Goal: Task Accomplishment & Management: Complete application form

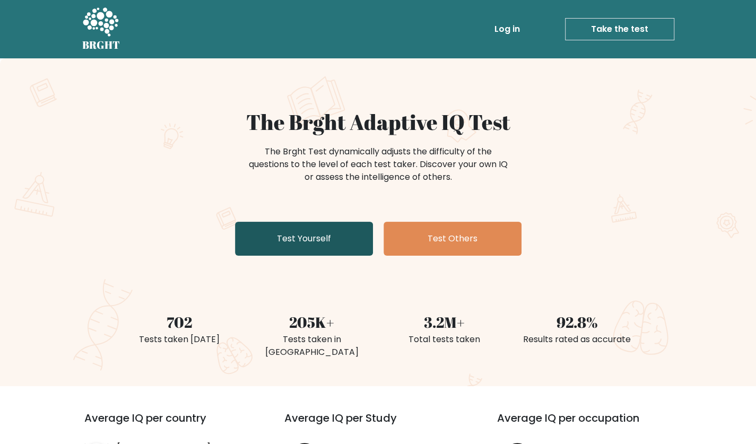
click at [347, 236] on link "Test Yourself" at bounding box center [304, 239] width 138 height 34
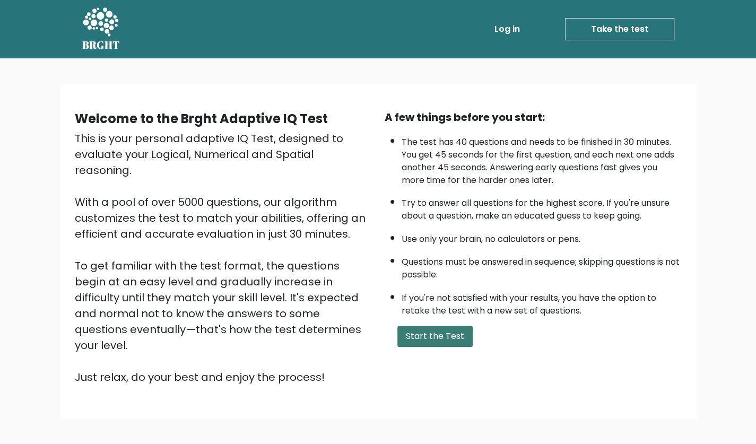
click at [428, 334] on button "Start the Test" at bounding box center [435, 336] width 75 height 21
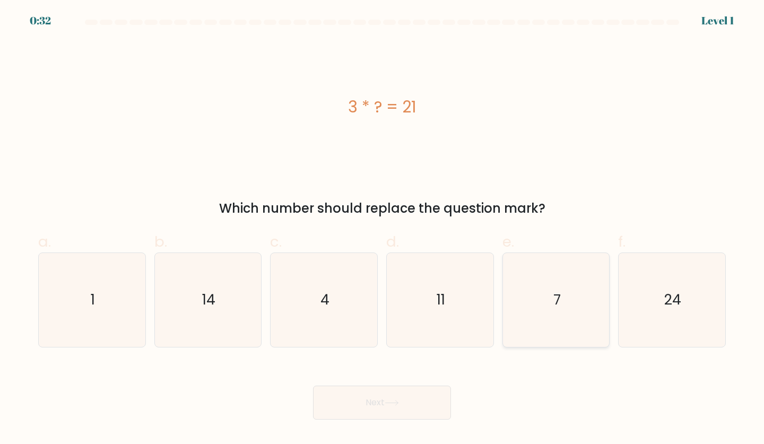
click at [552, 289] on icon "7" at bounding box center [557, 300] width 94 height 94
click at [383, 229] on input "e. 7" at bounding box center [382, 225] width 1 height 7
radio input "true"
click at [425, 412] on button "Next" at bounding box center [382, 403] width 138 height 34
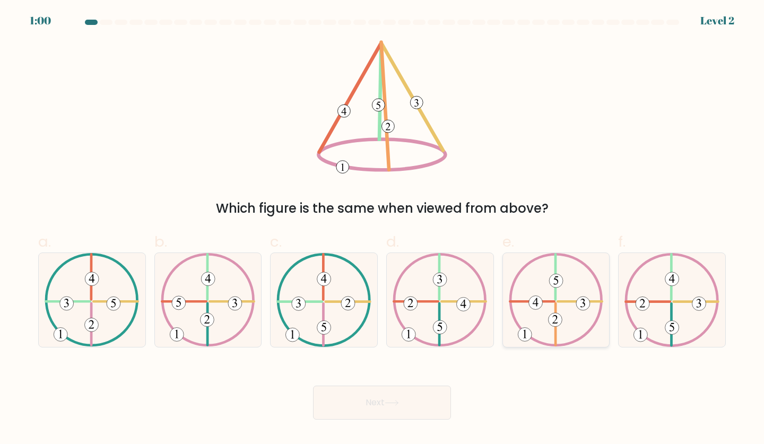
click at [548, 315] on icon at bounding box center [556, 300] width 94 height 94
click at [383, 229] on input "e." at bounding box center [382, 225] width 1 height 7
radio input "true"
click at [377, 415] on button "Next" at bounding box center [382, 403] width 138 height 34
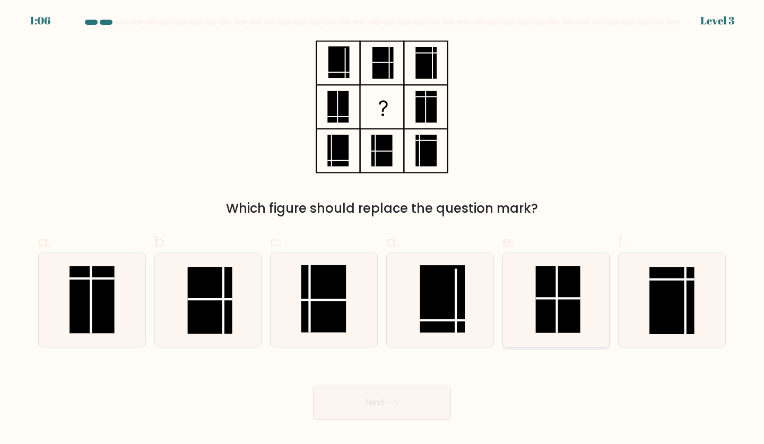
click at [563, 291] on rect at bounding box center [558, 300] width 45 height 67
click at [383, 229] on input "e." at bounding box center [382, 225] width 1 height 7
radio input "true"
click at [353, 417] on button "Next" at bounding box center [382, 403] width 138 height 34
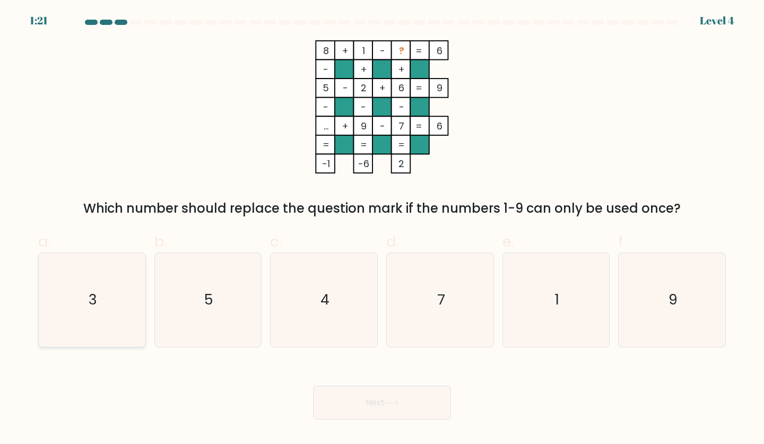
click at [81, 295] on icon "3" at bounding box center [92, 300] width 94 height 94
click at [382, 229] on input "a. 3" at bounding box center [382, 225] width 1 height 7
radio input "true"
click at [391, 403] on icon at bounding box center [391, 403] width 13 height 5
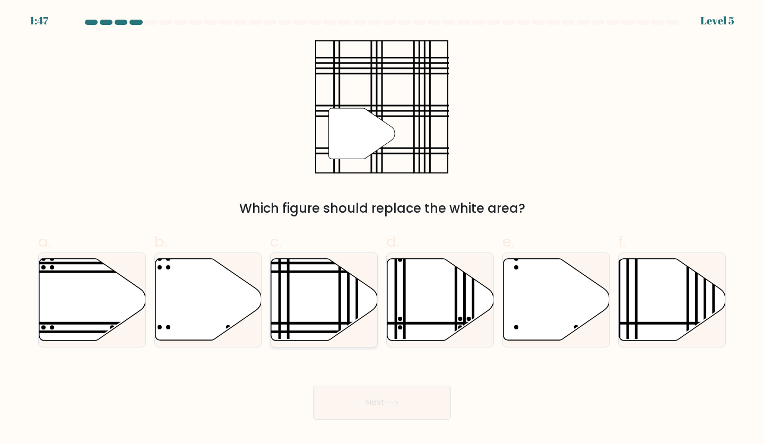
click at [301, 296] on icon at bounding box center [324, 300] width 107 height 82
click at [382, 229] on input "c." at bounding box center [382, 225] width 1 height 7
radio input "true"
click at [376, 394] on button "Next" at bounding box center [382, 403] width 138 height 34
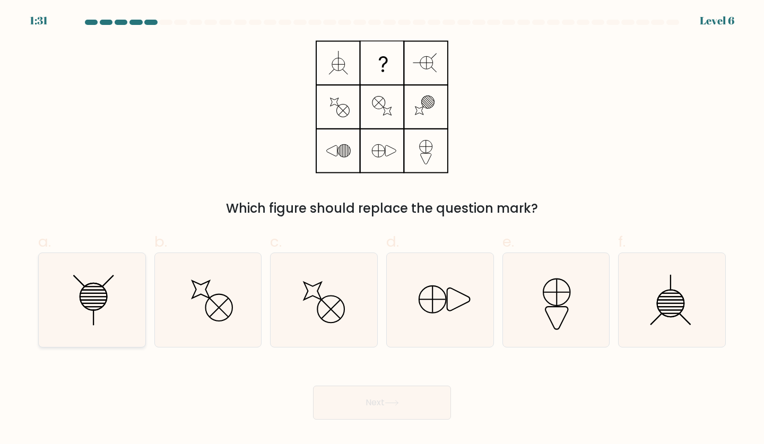
click at [97, 296] on icon at bounding box center [92, 300] width 94 height 94
click at [382, 229] on input "a." at bounding box center [382, 225] width 1 height 7
radio input "true"
click at [403, 419] on button "Next" at bounding box center [382, 403] width 138 height 34
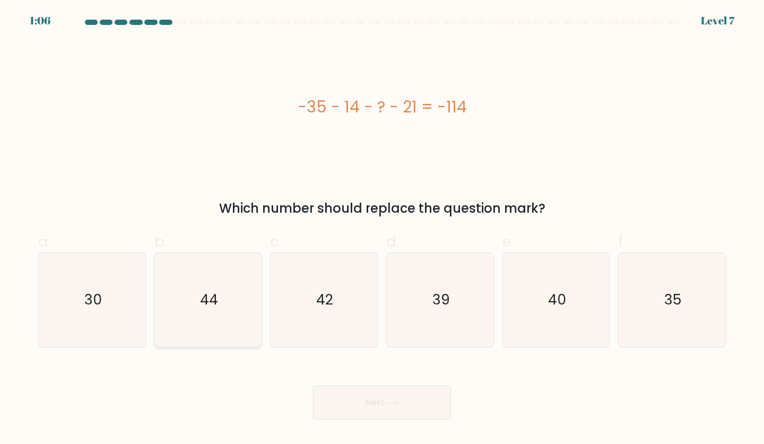
click at [220, 301] on icon "44" at bounding box center [208, 300] width 94 height 94
click at [382, 229] on input "b. 44" at bounding box center [382, 225] width 1 height 7
radio input "true"
click at [347, 398] on button "Next" at bounding box center [382, 403] width 138 height 34
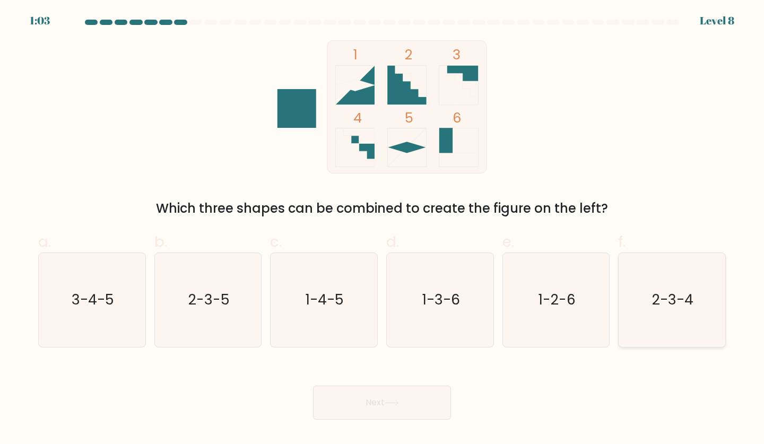
click at [676, 312] on icon "2-3-4" at bounding box center [672, 300] width 94 height 94
click at [383, 229] on input "f. 2-3-4" at bounding box center [382, 225] width 1 height 7
radio input "true"
click at [375, 415] on button "Next" at bounding box center [382, 403] width 138 height 34
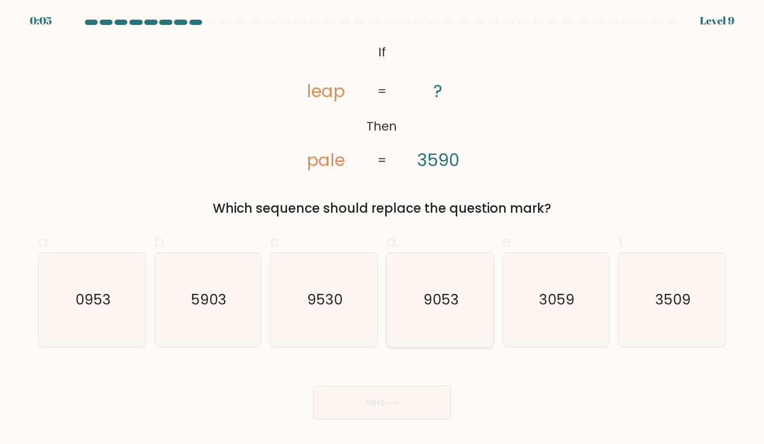
click at [434, 295] on text "9053" at bounding box center [442, 300] width 36 height 20
click at [383, 229] on input "d. 9053" at bounding box center [382, 225] width 1 height 7
radio input "true"
click at [423, 399] on button "Next" at bounding box center [382, 403] width 138 height 34
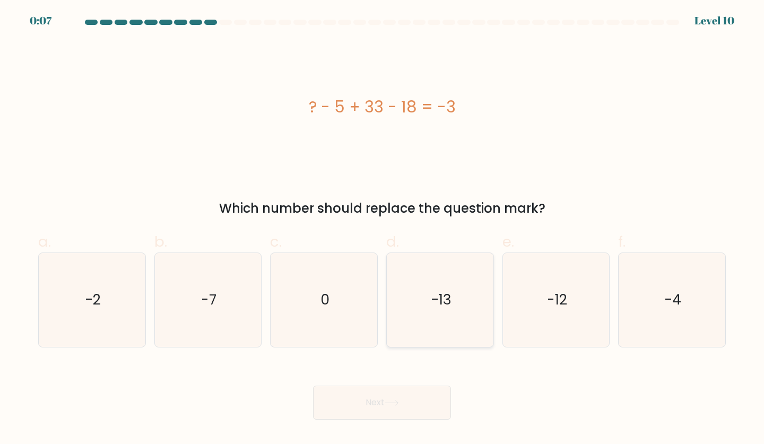
click at [429, 308] on icon "-13" at bounding box center [440, 300] width 94 height 94
click at [383, 229] on input "d. -13" at bounding box center [382, 225] width 1 height 7
radio input "true"
click at [431, 397] on button "Next" at bounding box center [382, 403] width 138 height 34
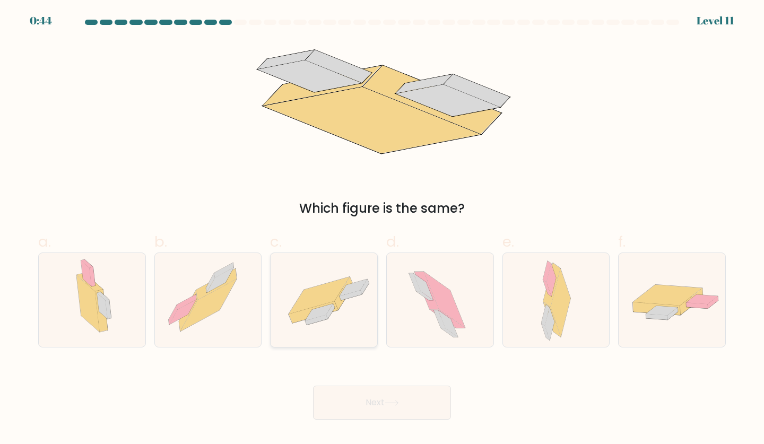
click at [316, 307] on icon at bounding box center [313, 313] width 49 height 22
click at [382, 229] on input "c." at bounding box center [382, 225] width 1 height 7
radio input "true"
click at [408, 403] on button "Next" at bounding box center [382, 403] width 138 height 34
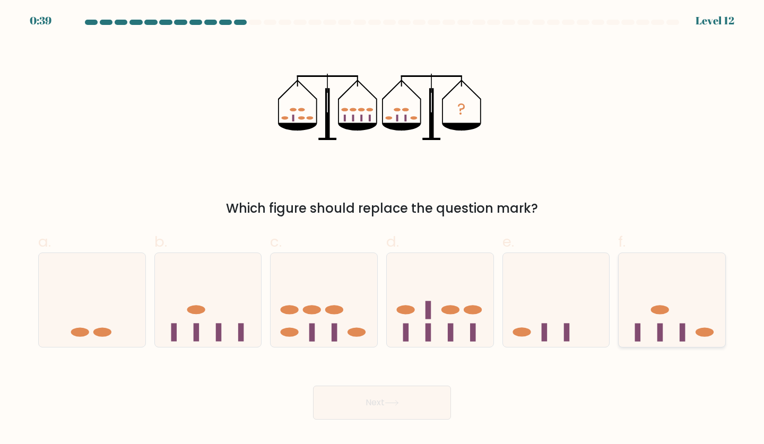
click at [642, 316] on icon at bounding box center [672, 300] width 107 height 88
click at [383, 229] on input "f." at bounding box center [382, 225] width 1 height 7
radio input "true"
click at [409, 399] on button "Next" at bounding box center [382, 403] width 138 height 34
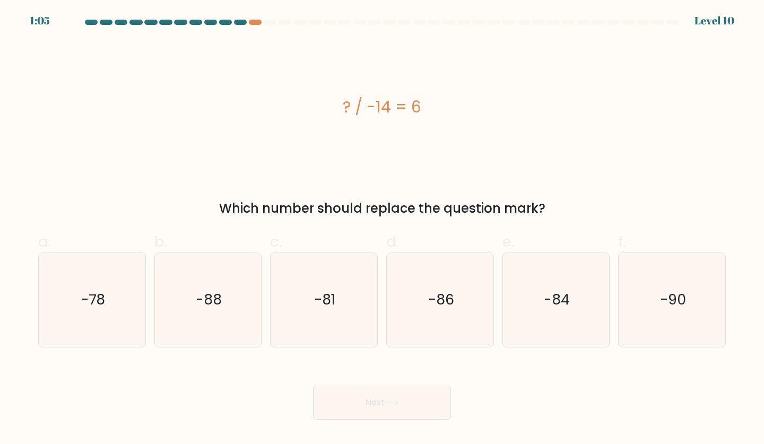
click at [260, 27] on div at bounding box center [382, 25] width 701 height 10
click at [533, 304] on icon "-84" at bounding box center [557, 300] width 94 height 94
click at [383, 229] on input "e. -84" at bounding box center [382, 225] width 1 height 7
radio input "true"
click at [402, 414] on button "Next" at bounding box center [382, 403] width 138 height 34
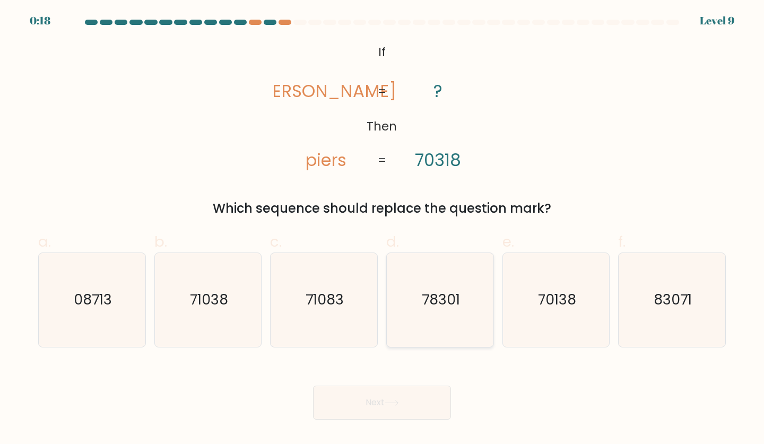
click at [451, 299] on text "78301" at bounding box center [441, 300] width 38 height 20
click at [383, 229] on input "d. 78301" at bounding box center [382, 225] width 1 height 7
radio input "true"
click at [546, 312] on icon "70138" at bounding box center [557, 300] width 94 height 94
click at [383, 229] on input "e. 70138" at bounding box center [382, 225] width 1 height 7
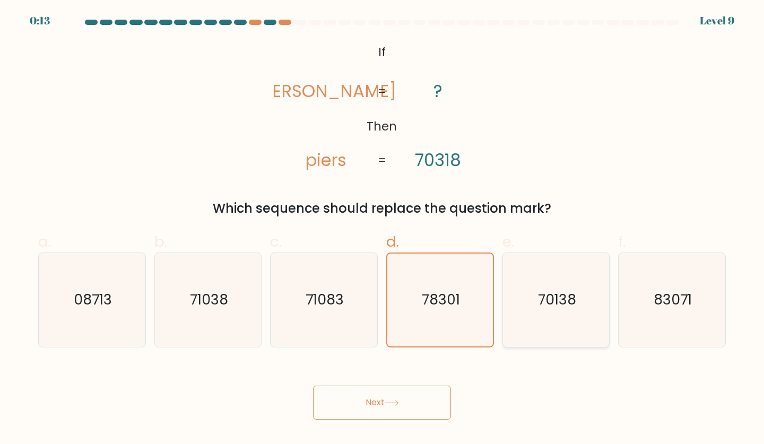
radio input "true"
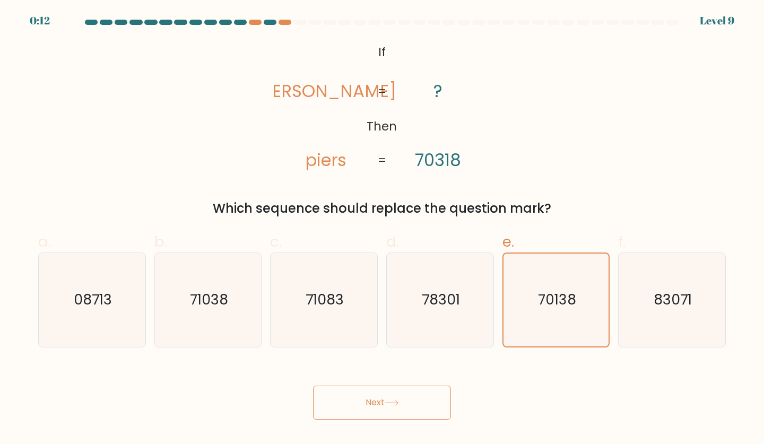
click at [425, 403] on button "Next" at bounding box center [382, 403] width 138 height 34
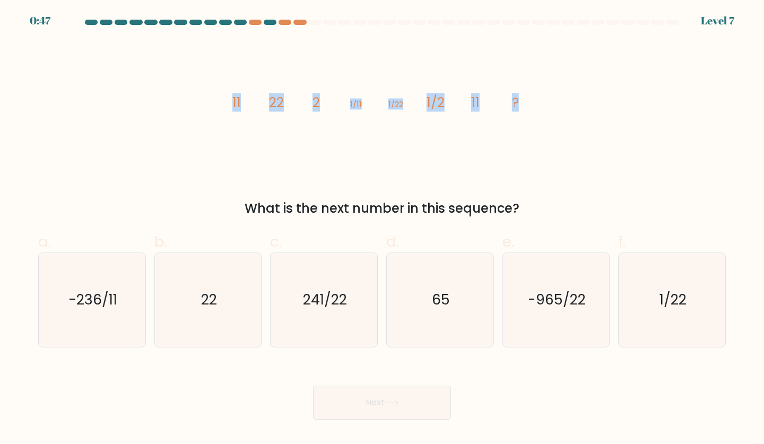
drag, startPoint x: 223, startPoint y: 103, endPoint x: 591, endPoint y: 133, distance: 369.1
click at [591, 133] on div "image/svg+xml 11 22 2 1/11 1/22 1/2 11 ? What is the next number in this sequen…" at bounding box center [382, 129] width 701 height 178
click at [492, 158] on icon "image/svg+xml 11 22 2 1/11 1/22 1/2 11 ?" at bounding box center [382, 106] width 319 height 133
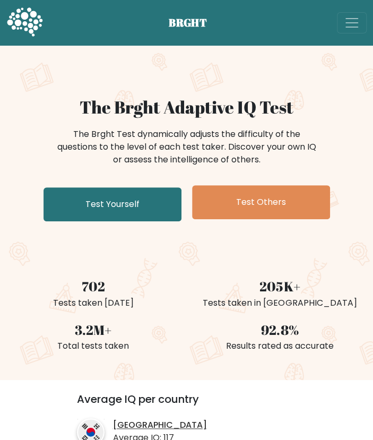
click at [74, 185] on div "The Brght Adaptive IQ Test The Brght Test dynamically adjusts the difficulty of…" at bounding box center [186, 161] width 373 height 129
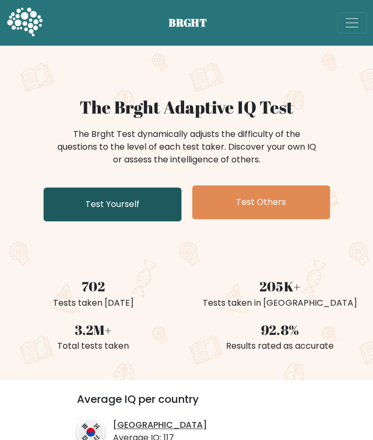
click at [153, 213] on link "Test Yourself" at bounding box center [113, 204] width 138 height 34
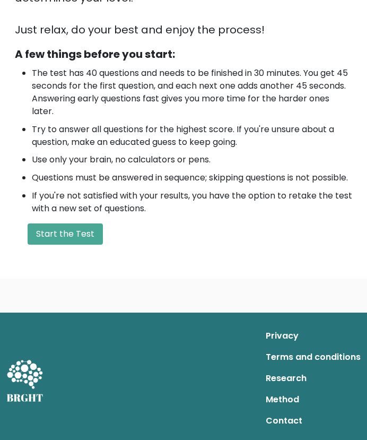
scroll to position [314, 0]
click at [55, 244] on button "Start the Test" at bounding box center [65, 233] width 75 height 21
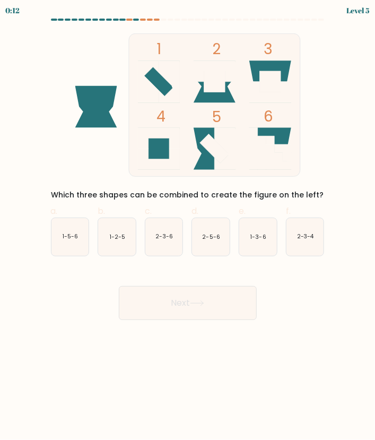
click at [147, 20] on at bounding box center [188, 20] width 274 height 2
drag, startPoint x: 88, startPoint y: 40, endPoint x: 351, endPoint y: 157, distance: 288.3
click at [351, 157] on form at bounding box center [187, 170] width 375 height 302
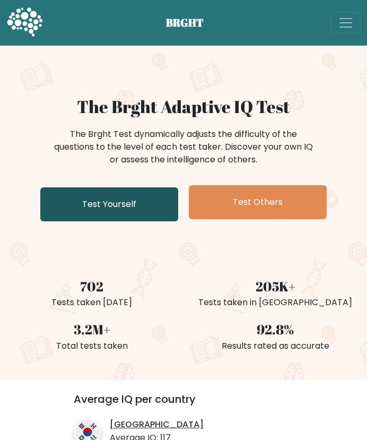
click at [109, 201] on link "Test Yourself" at bounding box center [109, 204] width 138 height 34
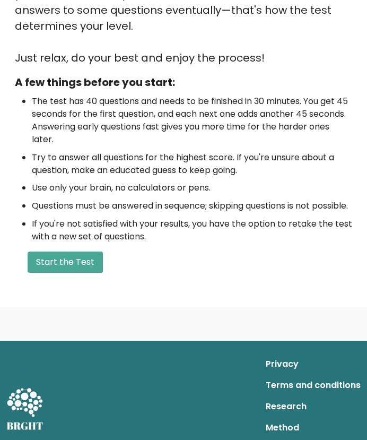
scroll to position [293, 0]
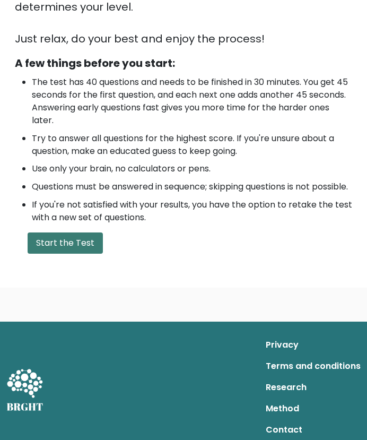
click at [59, 254] on button "Start the Test" at bounding box center [65, 243] width 75 height 21
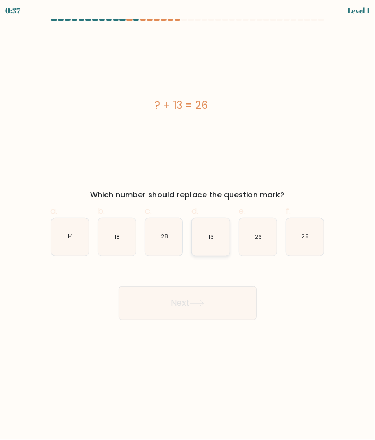
click at [204, 240] on icon "13" at bounding box center [211, 237] width 38 height 38
click at [188, 227] on input "d. 13" at bounding box center [188, 223] width 1 height 7
radio input "true"
click at [193, 304] on icon at bounding box center [197, 303] width 14 height 6
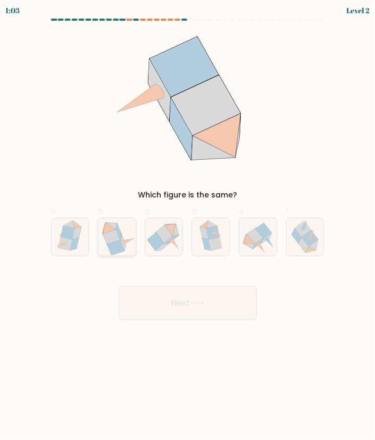
click at [117, 233] on icon at bounding box center [112, 237] width 18 height 15
click at [188, 227] on input "b." at bounding box center [188, 223] width 1 height 7
radio input "true"
click at [160, 306] on button "Next" at bounding box center [188, 303] width 138 height 34
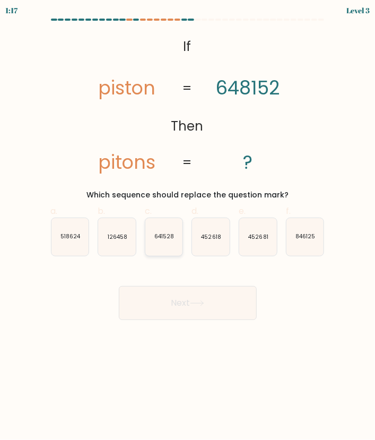
click at [171, 239] on text "641528" at bounding box center [164, 237] width 20 height 8
click at [188, 227] on input "c. 641528" at bounding box center [188, 223] width 1 height 7
radio input "true"
click at [183, 302] on button "Next" at bounding box center [188, 303] width 138 height 34
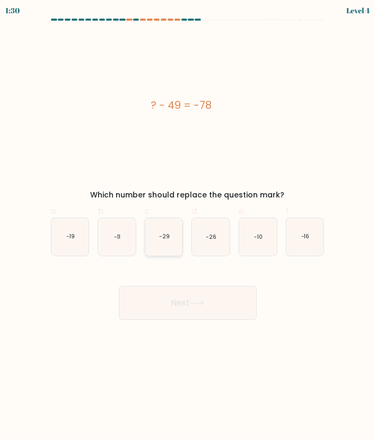
click at [168, 239] on text "-29" at bounding box center [164, 237] width 11 height 8
click at [188, 227] on input "c. -29" at bounding box center [188, 223] width 1 height 7
radio input "true"
click at [175, 305] on button "Next" at bounding box center [188, 303] width 138 height 34
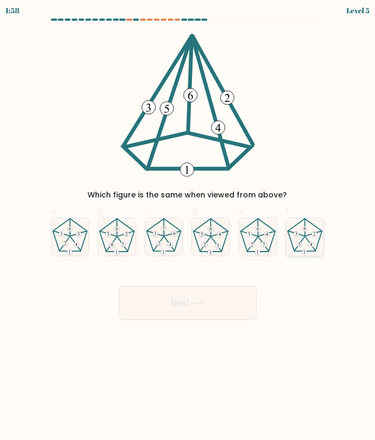
click at [309, 236] on icon at bounding box center [306, 237] width 38 height 38
click at [188, 227] on input "f." at bounding box center [188, 223] width 1 height 7
radio input "true"
click at [224, 296] on button "Next" at bounding box center [188, 303] width 138 height 34
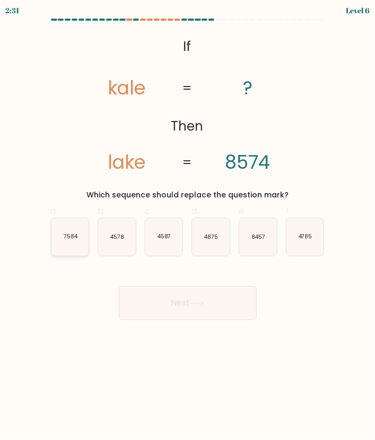
click at [73, 242] on icon "7584" at bounding box center [70, 237] width 38 height 38
click at [188, 227] on input "a. 7584" at bounding box center [188, 223] width 1 height 7
radio input "true"
click at [205, 299] on button "Next" at bounding box center [188, 303] width 138 height 34
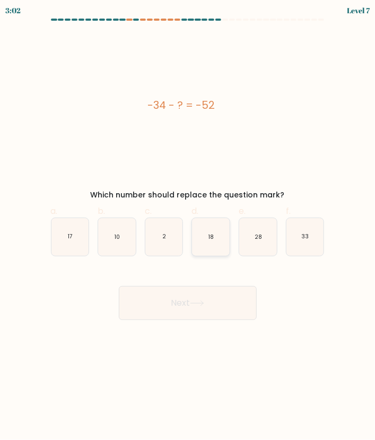
click at [204, 245] on icon "18" at bounding box center [211, 237] width 38 height 38
click at [188, 227] on input "d. 18" at bounding box center [188, 223] width 1 height 7
radio input "true"
click at [200, 291] on button "Next" at bounding box center [188, 303] width 138 height 34
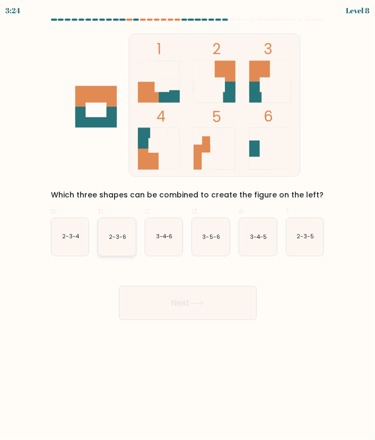
click at [110, 243] on icon "2-3-6" at bounding box center [117, 237] width 38 height 38
click at [188, 227] on input "b. 2-3-6" at bounding box center [188, 223] width 1 height 7
radio input "true"
click at [166, 302] on button "Next" at bounding box center [188, 303] width 138 height 34
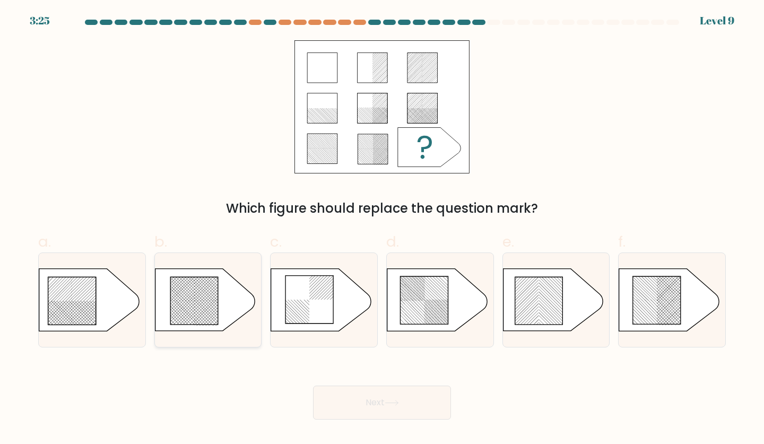
click at [200, 318] on rect at bounding box center [185, 332] width 420 height 420
click at [375, 229] on input "b." at bounding box center [382, 225] width 1 height 7
radio input "true"
click at [359, 400] on button "Next" at bounding box center [382, 403] width 138 height 34
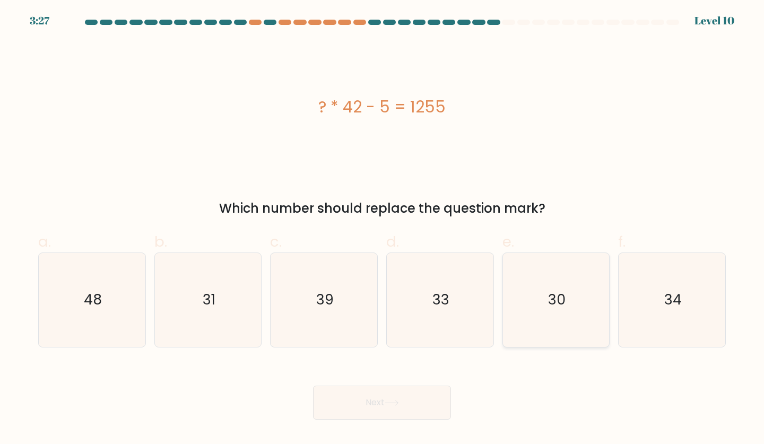
click at [375, 272] on icon "30" at bounding box center [557, 300] width 94 height 94
click at [375, 229] on input "e. 30" at bounding box center [382, 225] width 1 height 7
radio input "true"
click at [375, 405] on button "Next" at bounding box center [382, 403] width 138 height 34
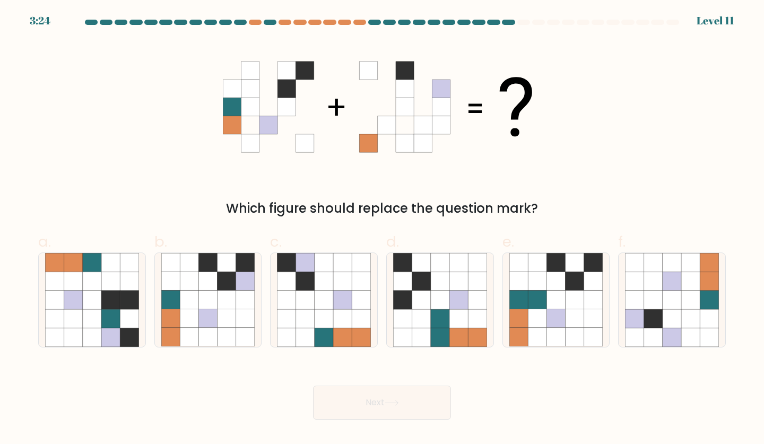
click at [375, 405] on button "Next" at bounding box center [382, 403] width 138 height 34
click at [193, 289] on icon at bounding box center [189, 281] width 19 height 19
click at [375, 229] on input "b." at bounding box center [382, 225] width 1 height 7
radio input "true"
click at [375, 390] on button "Next" at bounding box center [382, 403] width 138 height 34
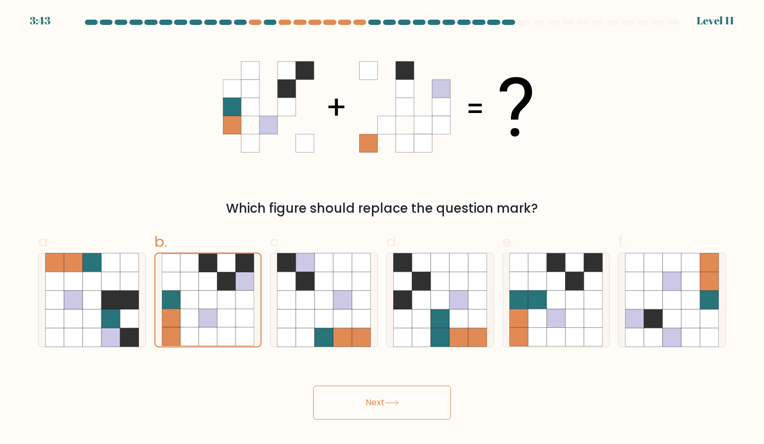
click at [375, 398] on button "Next" at bounding box center [382, 403] width 138 height 34
click at [375, 407] on button "Next" at bounding box center [382, 403] width 138 height 34
click at [240, 316] on icon at bounding box center [245, 319] width 19 height 19
click at [375, 229] on input "b." at bounding box center [382, 225] width 1 height 7
click at [375, 404] on button "Next" at bounding box center [382, 403] width 138 height 34
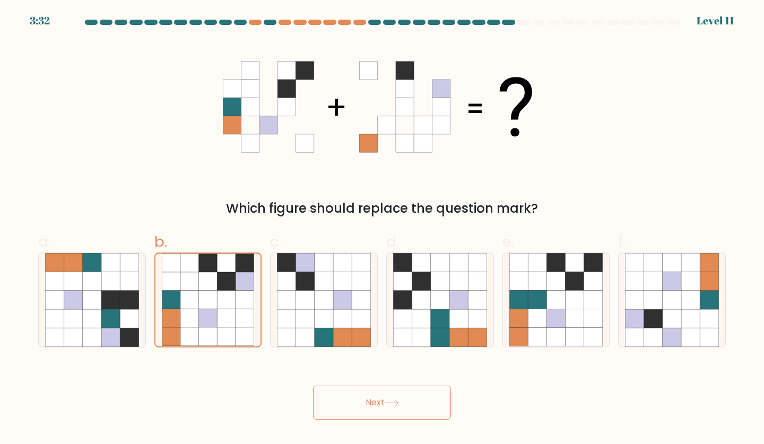
click at [375, 401] on button "Next" at bounding box center [382, 403] width 138 height 34
drag, startPoint x: 241, startPoint y: 323, endPoint x: 349, endPoint y: 312, distance: 108.8
click at [349, 312] on div "a. b. c." at bounding box center [382, 284] width 697 height 125
click at [349, 312] on icon at bounding box center [342, 319] width 19 height 19
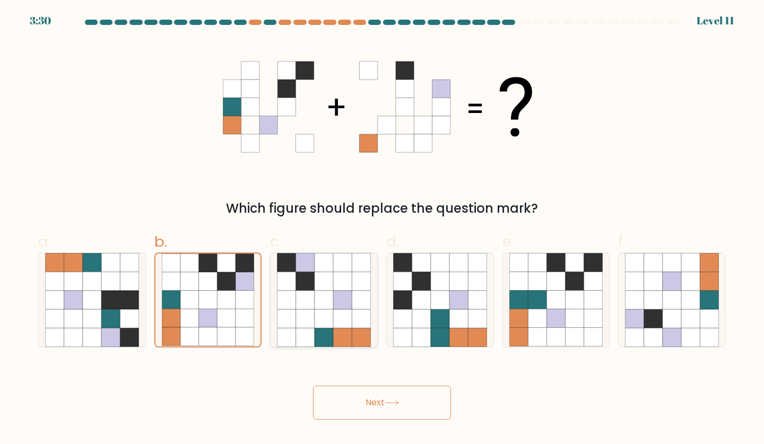
click at [375, 229] on input "c." at bounding box center [382, 225] width 1 height 7
radio input "true"
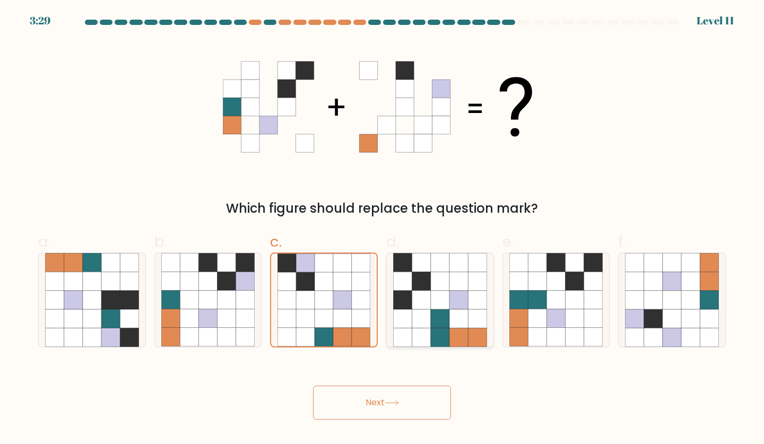
click at [375, 301] on icon at bounding box center [440, 300] width 19 height 19
click at [375, 229] on input "d." at bounding box center [382, 225] width 1 height 7
radio input "true"
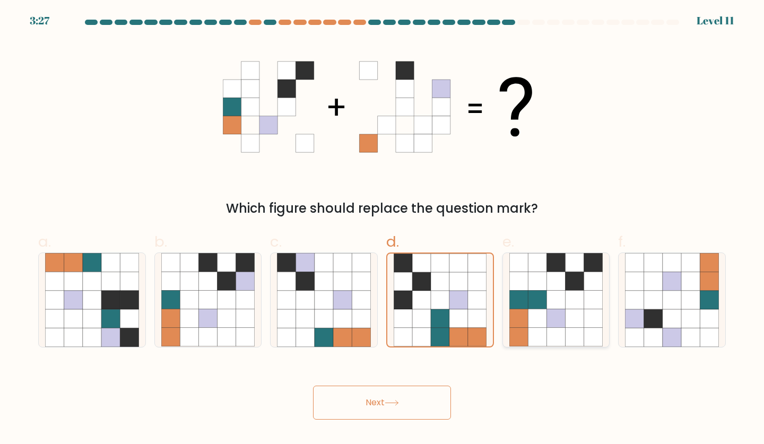
click at [375, 295] on icon at bounding box center [556, 300] width 19 height 19
click at [375, 229] on input "e." at bounding box center [382, 225] width 1 height 7
radio input "true"
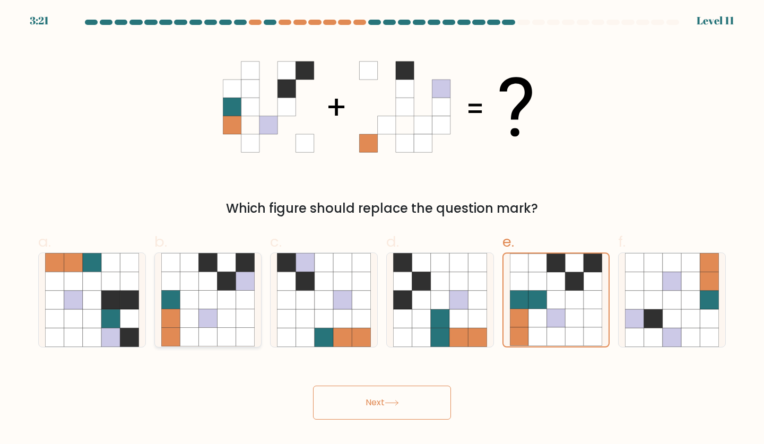
click at [208, 287] on icon at bounding box center [208, 281] width 19 height 19
click at [375, 229] on input "b." at bounding box center [382, 225] width 1 height 7
radio input "true"
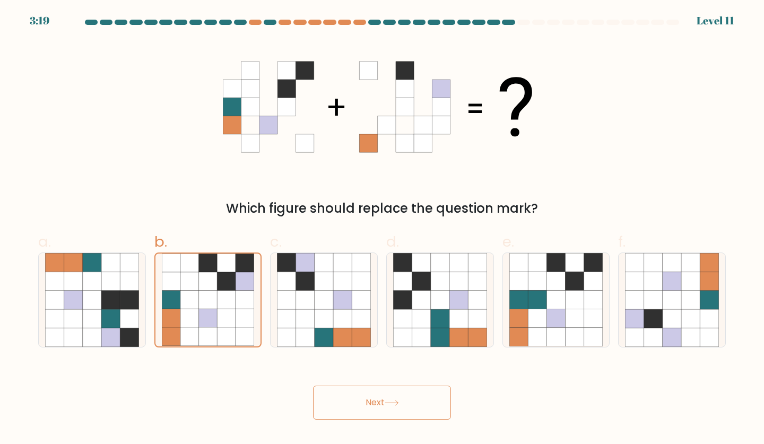
click at [361, 401] on button "Next" at bounding box center [382, 403] width 138 height 34
click at [375, 421] on body "3:18 Level 11" at bounding box center [382, 222] width 764 height 444
click at [375, 421] on body "3:17 Level 11" at bounding box center [382, 222] width 764 height 444
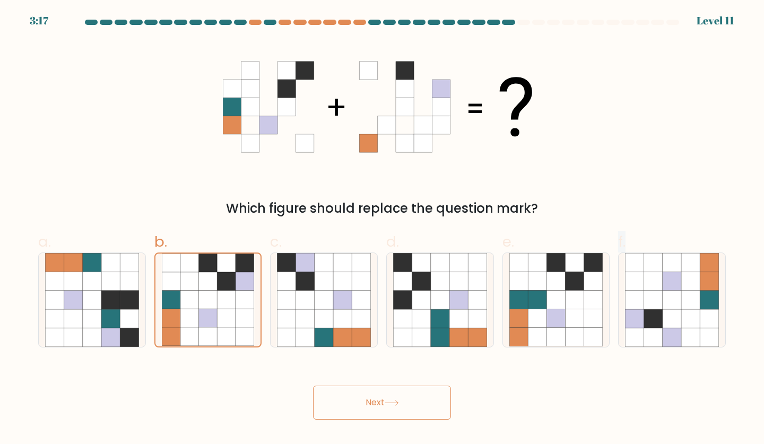
click at [375, 421] on body "3:17 Level 11" at bounding box center [382, 222] width 764 height 444
click at [375, 303] on icon at bounding box center [537, 300] width 19 height 19
click at [375, 229] on input "e." at bounding box center [382, 225] width 1 height 7
radio input "true"
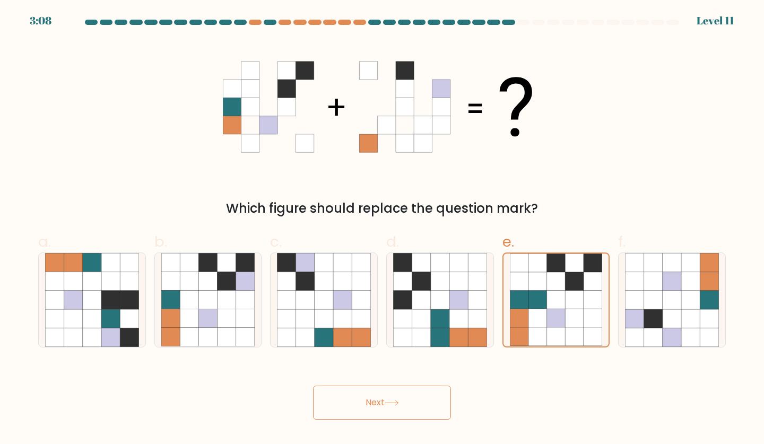
click at [375, 415] on button "Next" at bounding box center [382, 403] width 138 height 34
click at [375, 409] on button "Next" at bounding box center [382, 403] width 138 height 34
click at [375, 294] on icon at bounding box center [459, 300] width 19 height 19
click at [375, 229] on input "d." at bounding box center [382, 225] width 1 height 7
radio input "true"
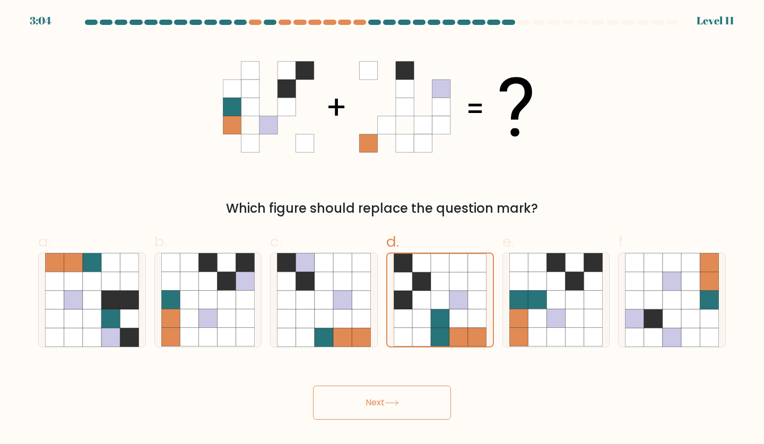
click at [375, 418] on button "Next" at bounding box center [382, 403] width 138 height 34
drag, startPoint x: 378, startPoint y: 418, endPoint x: 366, endPoint y: 394, distance: 26.4
click at [366, 394] on button "Next" at bounding box center [382, 403] width 138 height 34
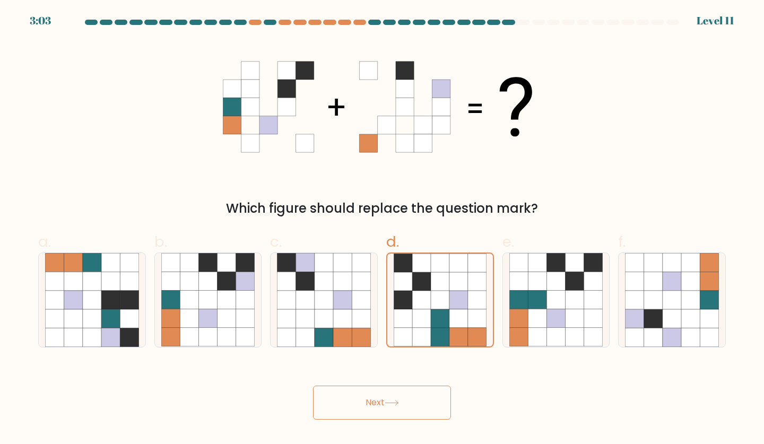
drag, startPoint x: 366, startPoint y: 394, endPoint x: 354, endPoint y: 379, distance: 19.3
click at [354, 379] on div "Next" at bounding box center [382, 389] width 701 height 59
click at [375, 332] on icon at bounding box center [672, 337] width 19 height 19
click at [375, 229] on input "f." at bounding box center [382, 225] width 1 height 7
radio input "true"
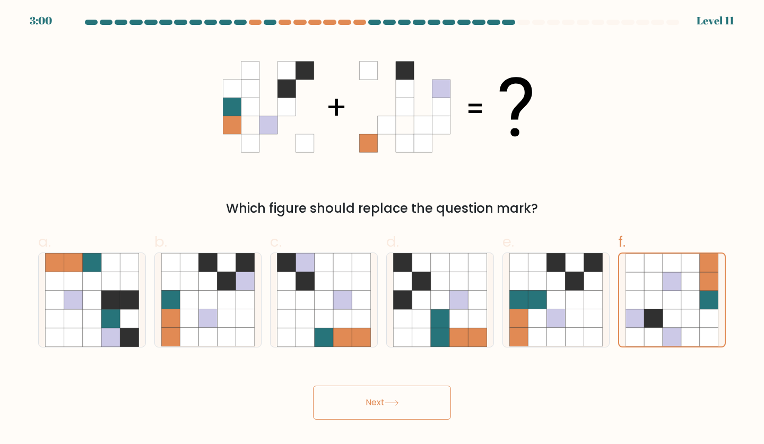
click at [375, 414] on button "Next" at bounding box center [382, 403] width 138 height 34
click at [324, 334] on icon at bounding box center [324, 337] width 19 height 19
click at [375, 229] on input "c." at bounding box center [382, 225] width 1 height 7
radio input "true"
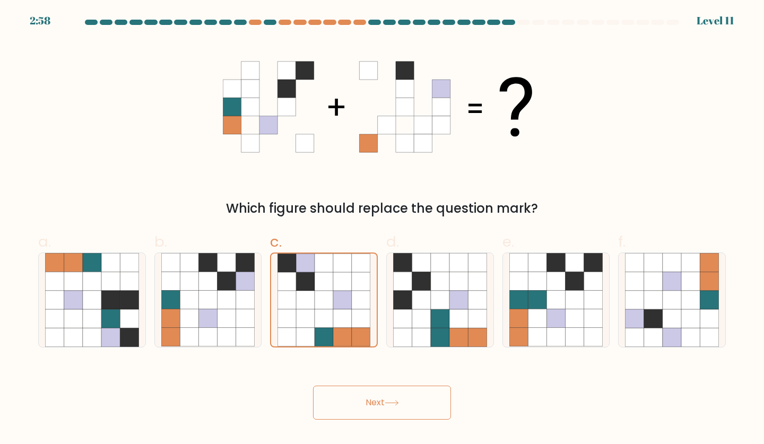
click at [372, 404] on button "Next" at bounding box center [382, 403] width 138 height 34
click at [213, 298] on icon at bounding box center [208, 300] width 19 height 19
click at [375, 229] on input "b." at bounding box center [382, 225] width 1 height 7
radio input "true"
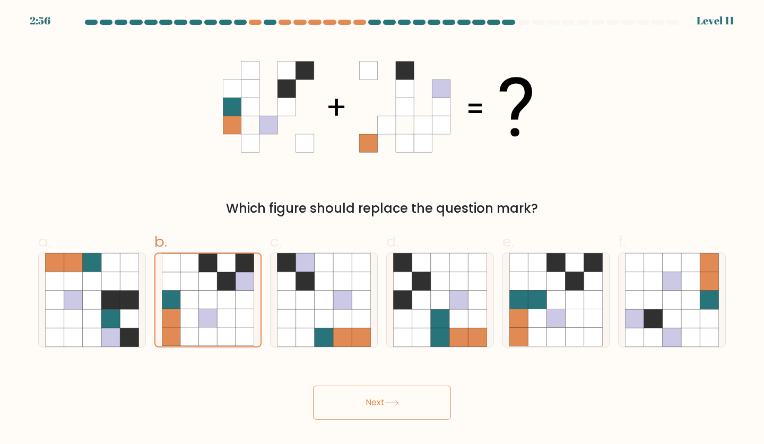
click at [375, 406] on button "Next" at bounding box center [382, 403] width 138 height 34
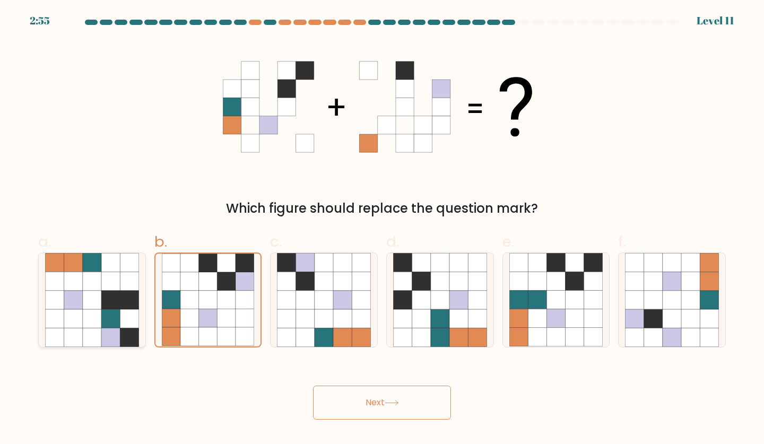
drag, startPoint x: 391, startPoint y: 406, endPoint x: 67, endPoint y: 308, distance: 337.9
click at [67, 308] on form at bounding box center [382, 220] width 764 height 400
click at [67, 308] on icon at bounding box center [73, 300] width 19 height 19
click at [375, 229] on input "a." at bounding box center [382, 225] width 1 height 7
radio input "true"
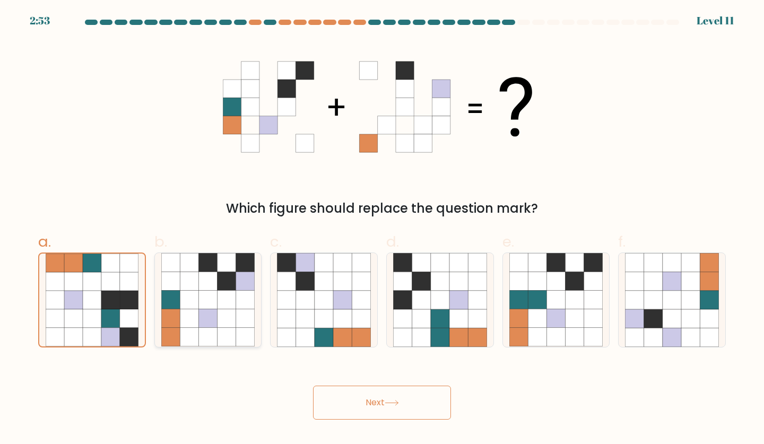
click at [204, 323] on icon at bounding box center [208, 319] width 19 height 19
click at [375, 229] on input "b." at bounding box center [382, 225] width 1 height 7
radio input "true"
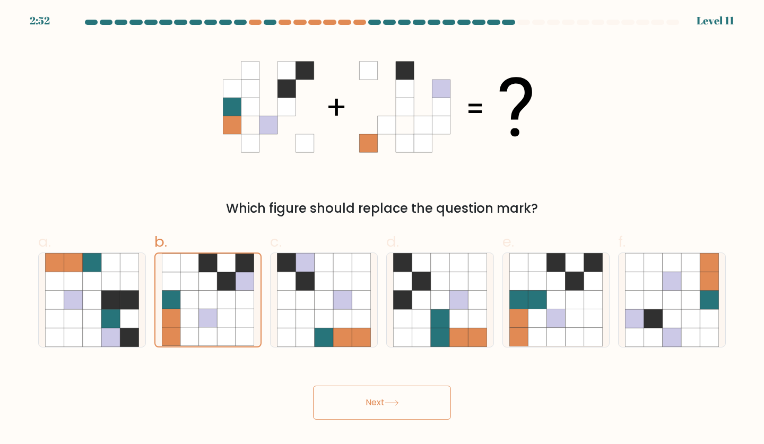
click at [371, 404] on button "Next" at bounding box center [382, 403] width 138 height 34
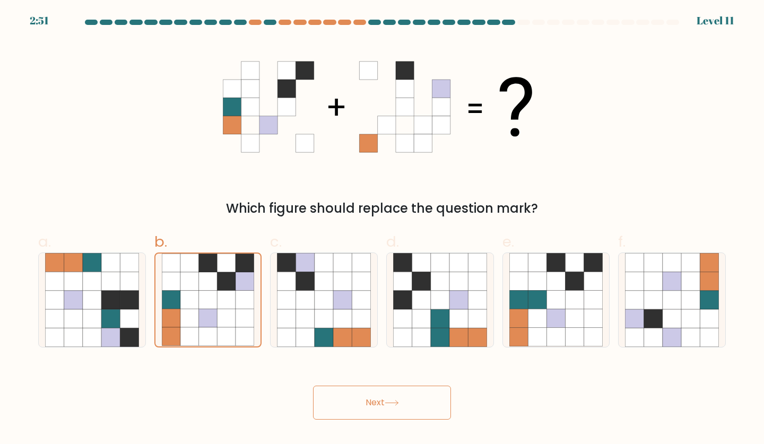
click at [371, 404] on button "Next" at bounding box center [382, 403] width 138 height 34
click at [375, 300] on icon at bounding box center [519, 300] width 19 height 19
click at [375, 229] on input "e." at bounding box center [382, 225] width 1 height 7
radio input "true"
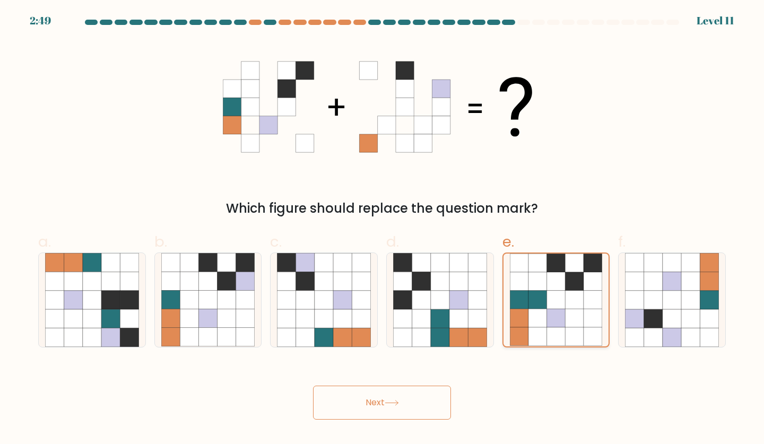
click at [375, 300] on icon at bounding box center [519, 300] width 19 height 19
click at [375, 229] on input "e." at bounding box center [382, 225] width 1 height 7
click at [375, 300] on icon at bounding box center [519, 300] width 19 height 19
click at [375, 229] on input "e." at bounding box center [382, 225] width 1 height 7
click at [375, 300] on icon at bounding box center [519, 300] width 19 height 19
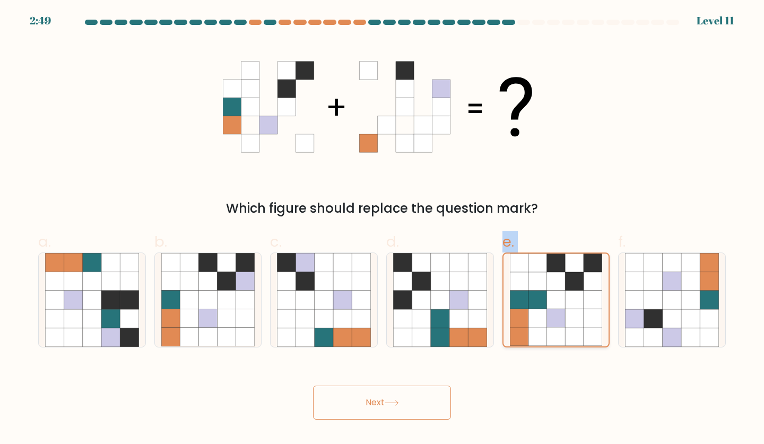
click at [375, 229] on input "e." at bounding box center [382, 225] width 1 height 7
drag, startPoint x: 520, startPoint y: 300, endPoint x: 635, endPoint y: 284, distance: 116.4
click at [375, 284] on icon at bounding box center [635, 281] width 19 height 19
click at [375, 229] on input "f." at bounding box center [382, 225] width 1 height 7
radio input "true"
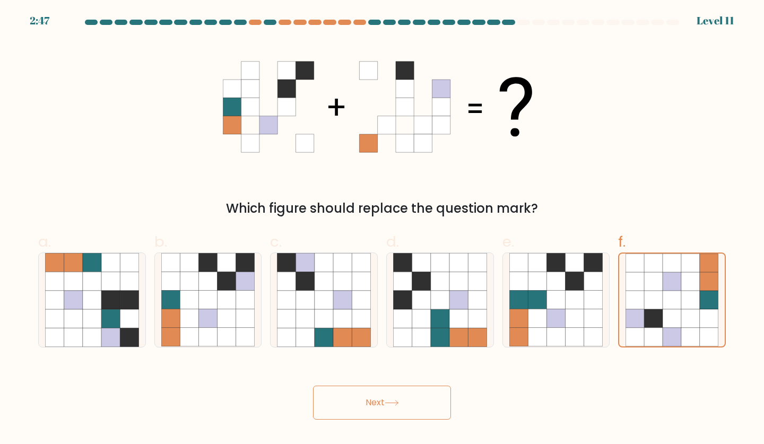
click at [375, 394] on div "Next" at bounding box center [382, 389] width 701 height 59
click at [207, 290] on icon at bounding box center [208, 281] width 19 height 19
click at [375, 229] on input "b." at bounding box center [382, 225] width 1 height 7
radio input "true"
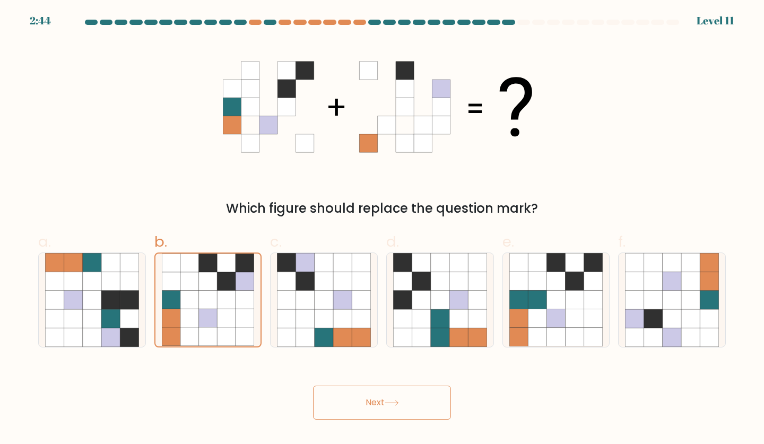
click at [332, 408] on button "Next" at bounding box center [382, 403] width 138 height 34
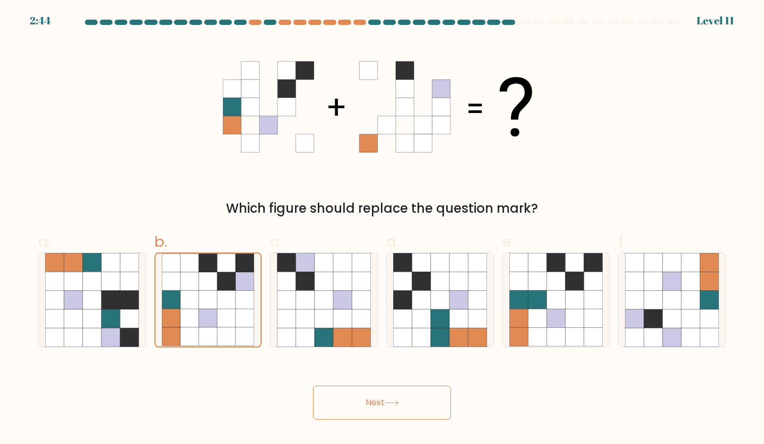
click at [332, 408] on button "Next" at bounding box center [382, 403] width 138 height 34
click at [375, 409] on button "Next" at bounding box center [382, 403] width 138 height 34
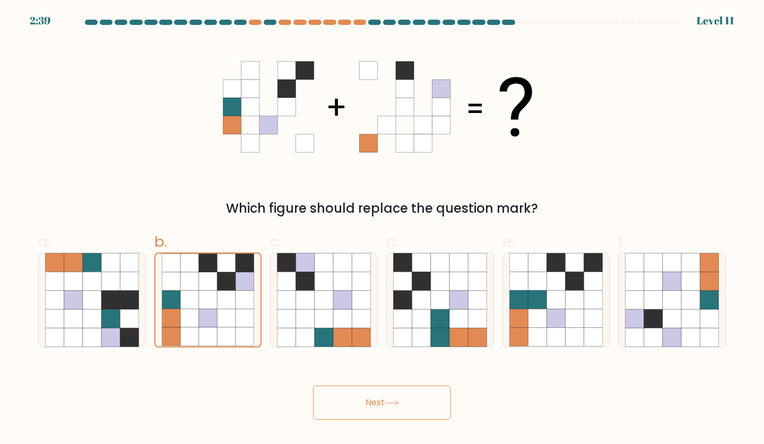
click at [375, 119] on icon at bounding box center [382, 106] width 319 height 133
drag, startPoint x: 457, startPoint y: 119, endPoint x: 502, endPoint y: -40, distance: 165.0
click at [375, 0] on html "2:38 Level 11" at bounding box center [382, 222] width 764 height 444
click at [375, 166] on div "Which figure should replace the question mark?" at bounding box center [382, 129] width 701 height 178
click at [375, 410] on button "Next" at bounding box center [382, 403] width 138 height 34
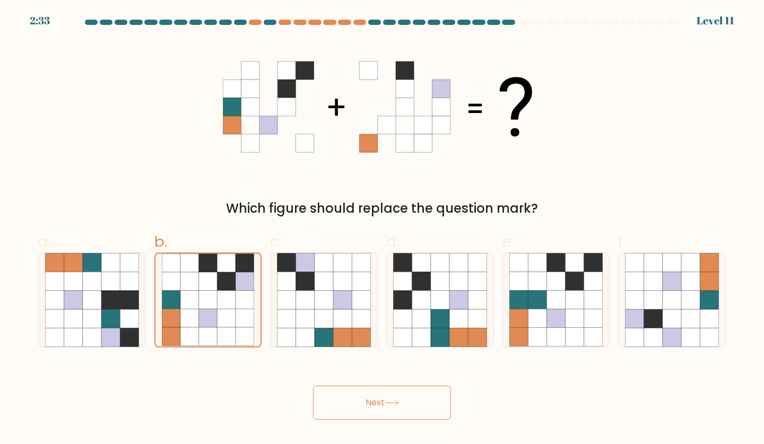
click at [375, 410] on button "Next" at bounding box center [382, 403] width 138 height 34
drag, startPoint x: 383, startPoint y: 410, endPoint x: 452, endPoint y: 264, distance: 162.0
click at [375, 264] on form at bounding box center [382, 220] width 764 height 400
click at [375, 264] on icon at bounding box center [459, 263] width 19 height 19
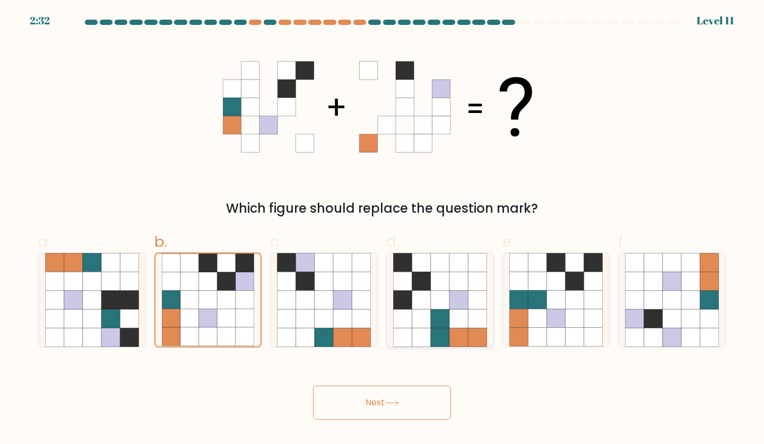
click at [375, 229] on input "d." at bounding box center [382, 225] width 1 height 7
radio input "true"
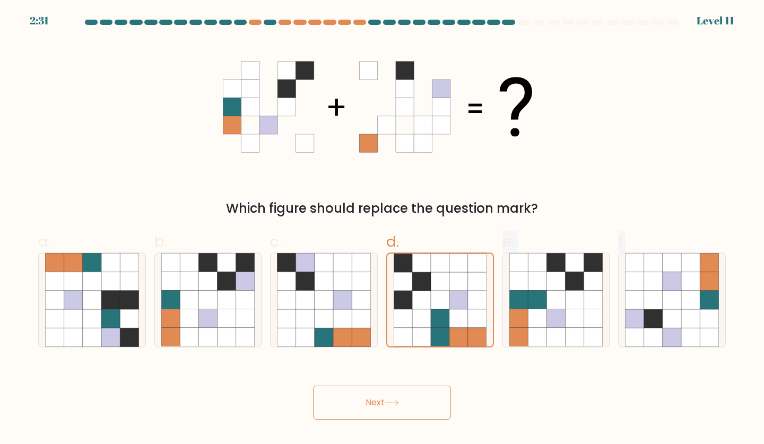
drag, startPoint x: 452, startPoint y: 264, endPoint x: 384, endPoint y: 415, distance: 165.6
click at [375, 415] on form at bounding box center [382, 220] width 764 height 400
click at [375, 415] on button "Next" at bounding box center [382, 403] width 138 height 34
click at [220, 256] on icon at bounding box center [227, 263] width 19 height 19
click at [375, 229] on input "b." at bounding box center [382, 225] width 1 height 7
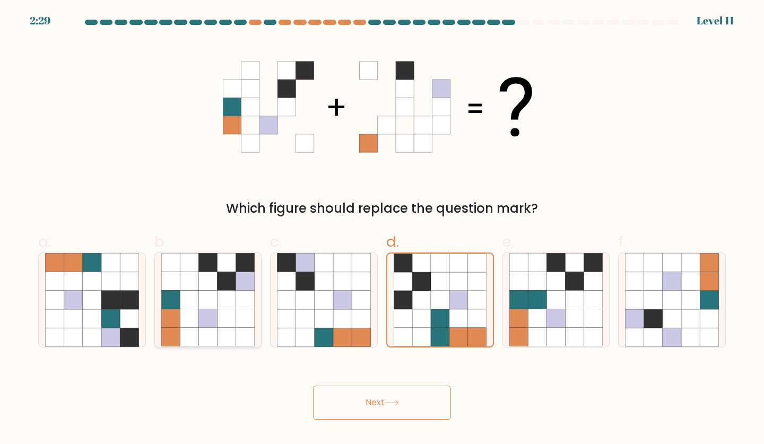
radio input "true"
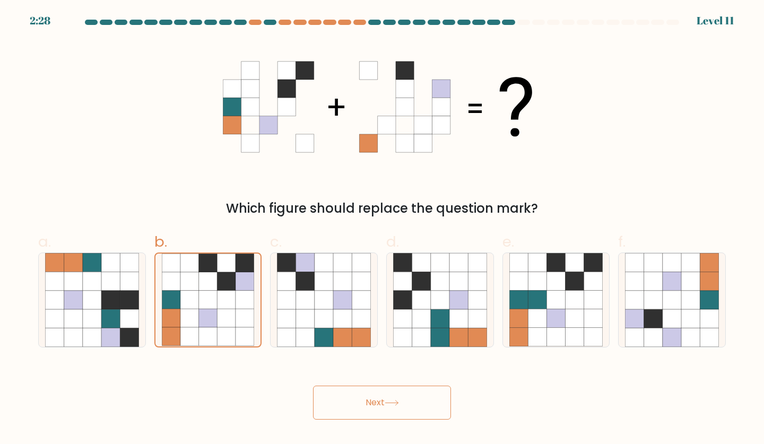
click at [375, 417] on button "Next" at bounding box center [382, 403] width 138 height 34
click at [375, 391] on button "Next" at bounding box center [382, 403] width 138 height 34
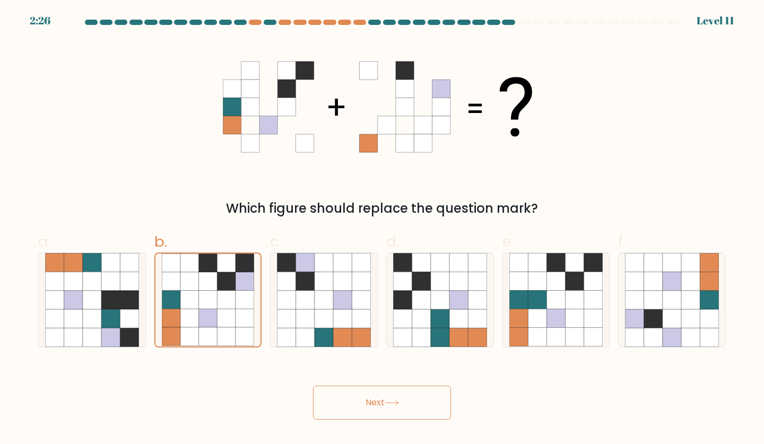
click at [375, 391] on button "Next" at bounding box center [382, 403] width 138 height 34
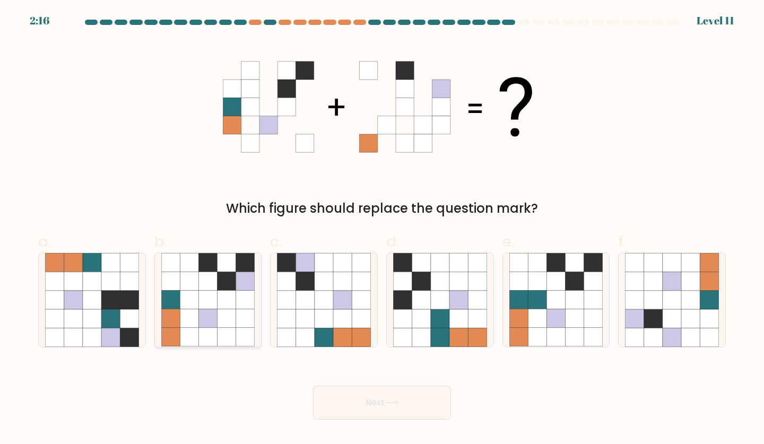
click at [201, 287] on icon at bounding box center [208, 281] width 19 height 19
click at [382, 229] on input "b." at bounding box center [382, 225] width 1 height 7
radio input "true"
click at [358, 416] on button "Next" at bounding box center [382, 403] width 138 height 34
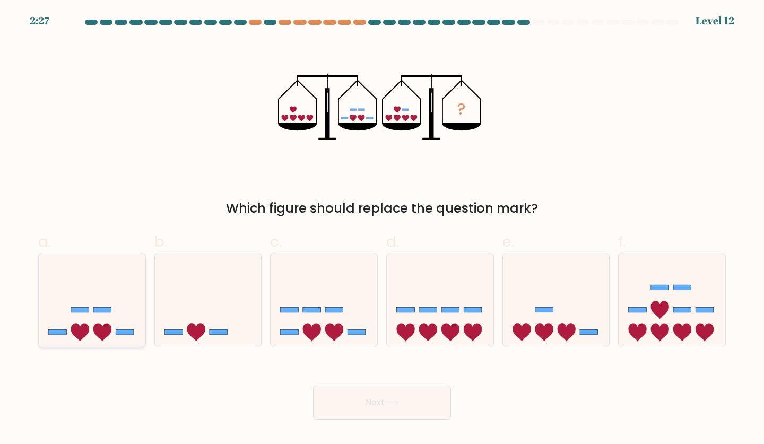
click at [92, 323] on icon at bounding box center [92, 300] width 107 height 88
click at [382, 229] on input "a." at bounding box center [382, 225] width 1 height 7
radio input "true"
click at [399, 391] on button "Next" at bounding box center [382, 403] width 138 height 34
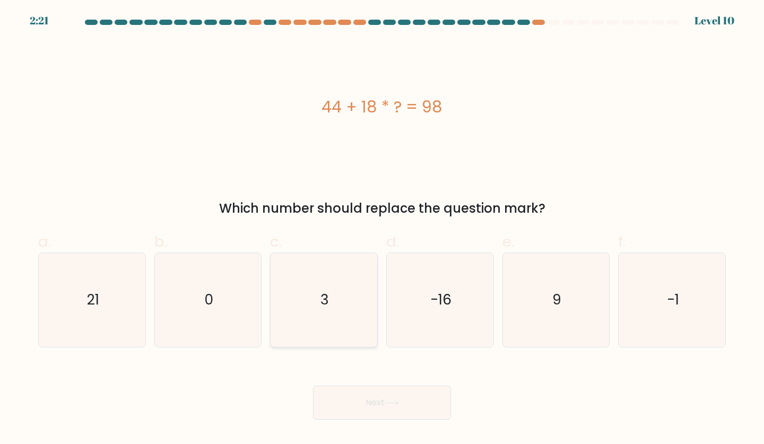
click at [303, 304] on icon "3" at bounding box center [324, 300] width 94 height 94
click at [382, 229] on input "c. 3" at bounding box center [382, 225] width 1 height 7
radio input "true"
click at [391, 406] on icon at bounding box center [392, 403] width 14 height 6
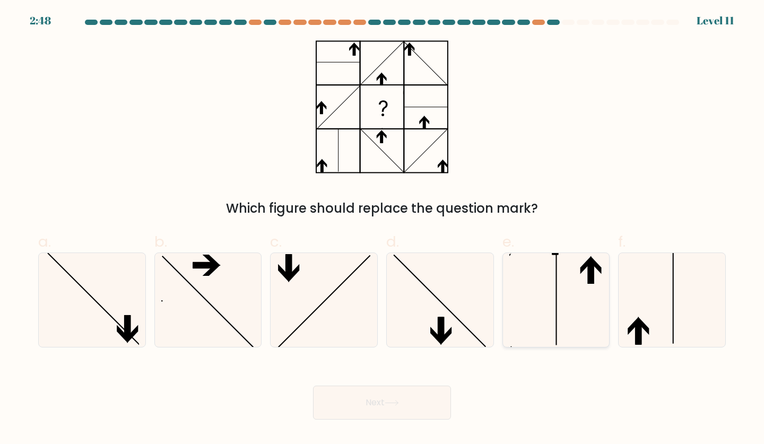
click at [586, 294] on icon at bounding box center [557, 300] width 94 height 94
click at [383, 229] on input "e." at bounding box center [382, 225] width 1 height 7
radio input "true"
click at [409, 396] on button "Next" at bounding box center [382, 403] width 138 height 34
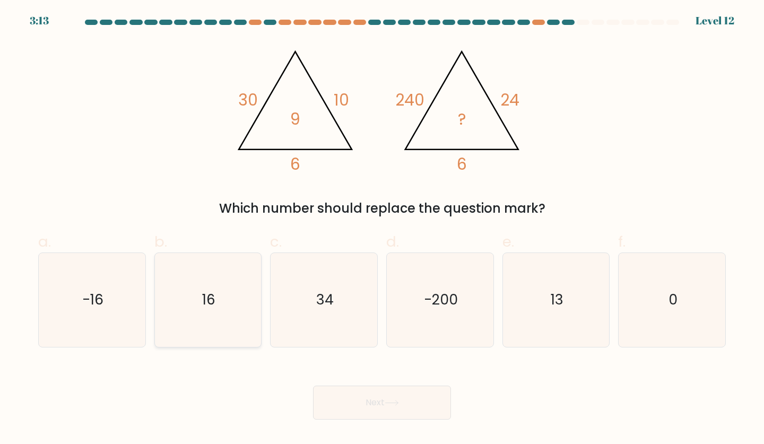
click at [235, 302] on icon "16" at bounding box center [208, 300] width 94 height 94
click at [382, 229] on input "b. 16" at bounding box center [382, 225] width 1 height 7
radio input "true"
click at [386, 399] on button "Next" at bounding box center [382, 403] width 138 height 34
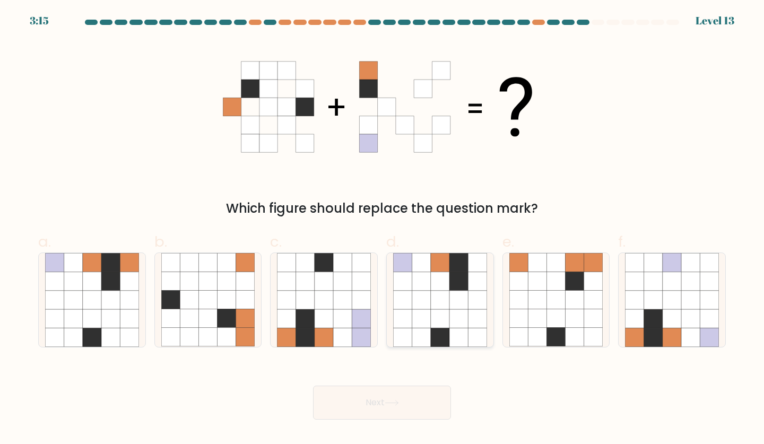
click at [415, 293] on icon at bounding box center [421, 300] width 19 height 19
click at [383, 229] on input "d." at bounding box center [382, 225] width 1 height 7
radio input "true"
click at [399, 400] on icon at bounding box center [392, 403] width 14 height 6
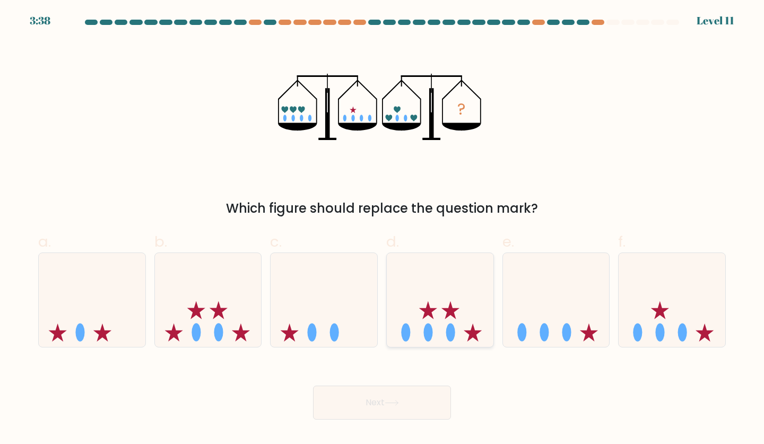
click at [445, 292] on icon at bounding box center [440, 300] width 107 height 88
click at [383, 229] on input "d." at bounding box center [382, 225] width 1 height 7
radio input "true"
click at [390, 406] on button "Next" at bounding box center [382, 403] width 138 height 34
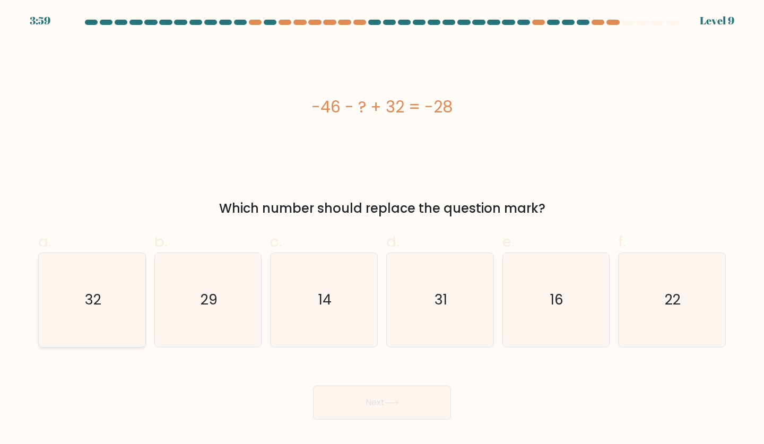
click at [85, 305] on text "32" at bounding box center [93, 300] width 16 height 20
click at [382, 229] on input "a. 32" at bounding box center [382, 225] width 1 height 7
radio input "true"
click at [521, 305] on icon "16" at bounding box center [557, 300] width 94 height 94
click at [383, 229] on input "e. 16" at bounding box center [382, 225] width 1 height 7
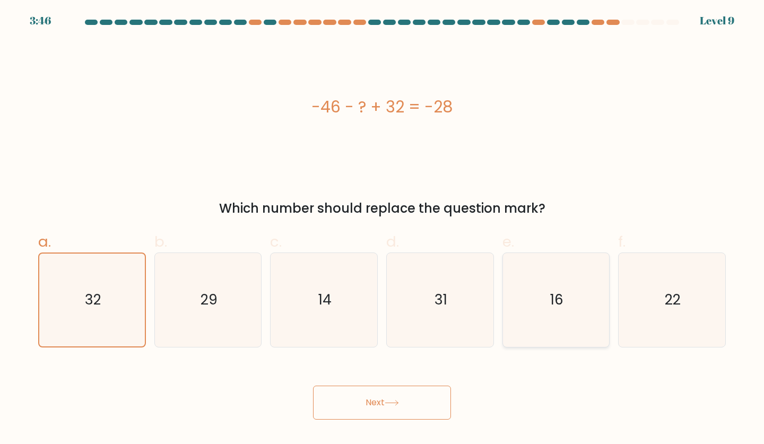
radio input "true"
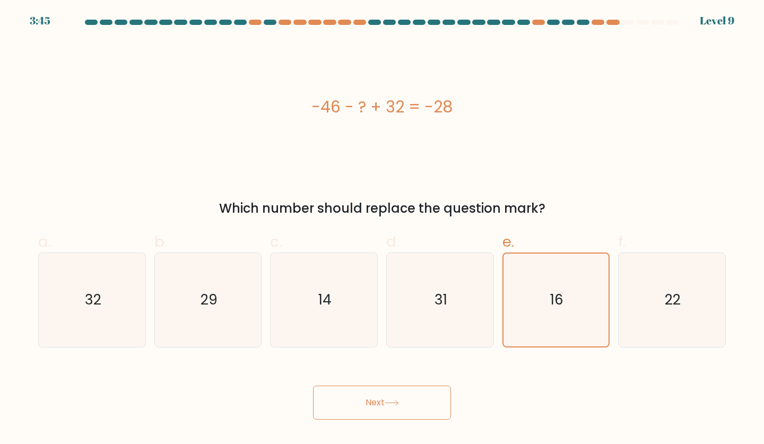
click at [410, 392] on button "Next" at bounding box center [382, 403] width 138 height 34
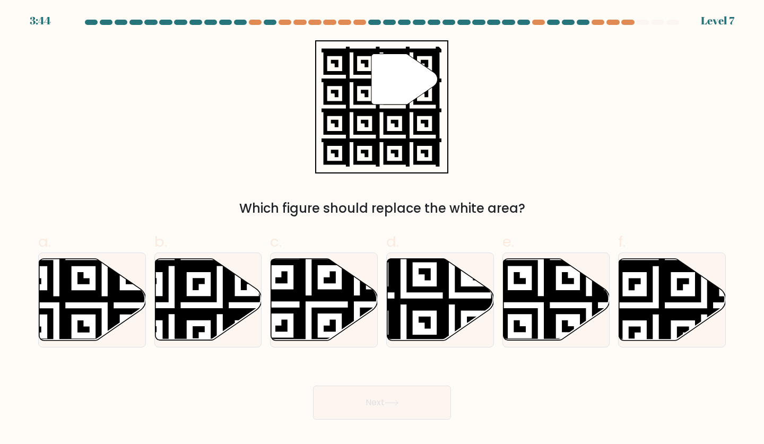
click at [410, 392] on button "Next" at bounding box center [382, 403] width 138 height 34
click at [443, 319] on icon at bounding box center [403, 343] width 193 height 193
click at [383, 229] on input "d." at bounding box center [382, 225] width 1 height 7
radio input "true"
click at [425, 400] on button "Next" at bounding box center [382, 403] width 138 height 34
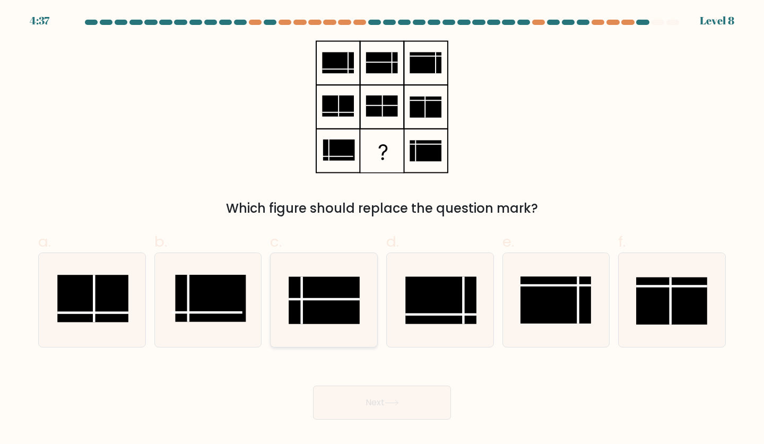
click at [340, 299] on line at bounding box center [324, 299] width 71 height 0
click at [382, 229] on input "c." at bounding box center [382, 225] width 1 height 7
radio input "true"
click at [383, 408] on button "Next" at bounding box center [382, 403] width 138 height 34
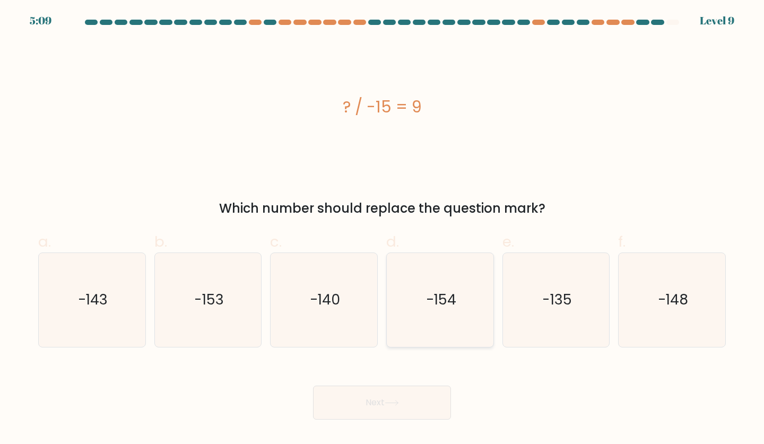
click at [456, 305] on icon "-154" at bounding box center [440, 300] width 94 height 94
click at [383, 229] on input "d. -154" at bounding box center [382, 225] width 1 height 7
radio input "true"
click at [414, 407] on button "Next" at bounding box center [382, 403] width 138 height 34
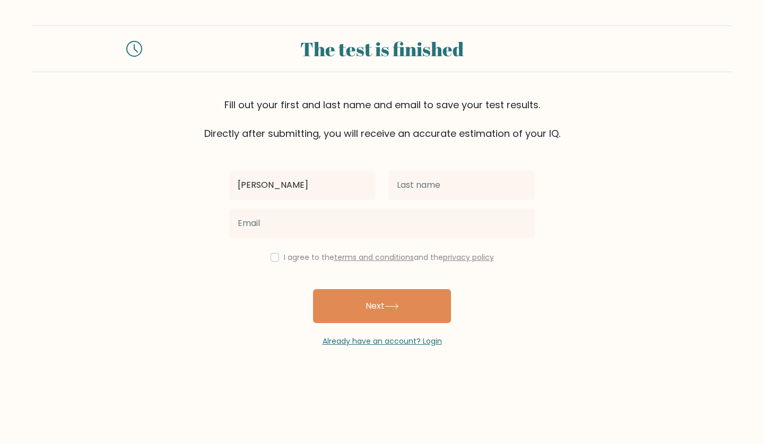
type input "[PERSON_NAME] [PERSON_NAME]"
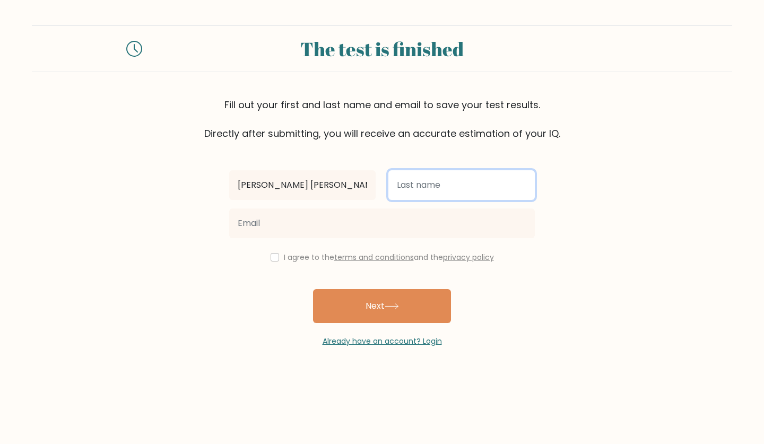
click at [455, 171] on input "text" at bounding box center [462, 185] width 147 height 30
type input "[PERSON_NAME]"
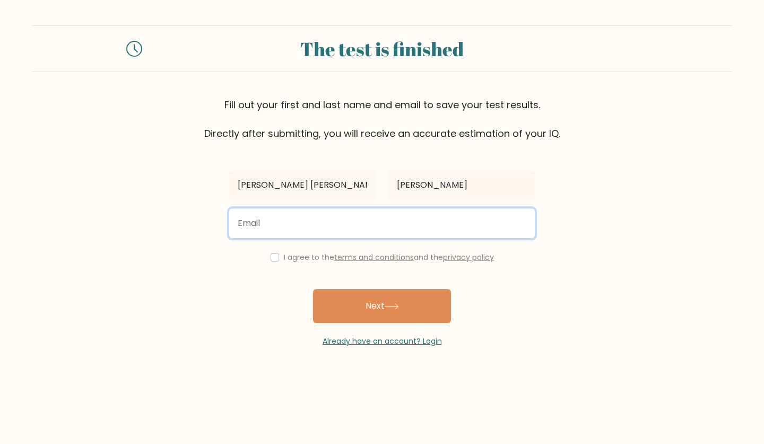
click at [272, 222] on input "email" at bounding box center [382, 224] width 306 height 30
type input "[EMAIL_ADDRESS][DOMAIN_NAME]"
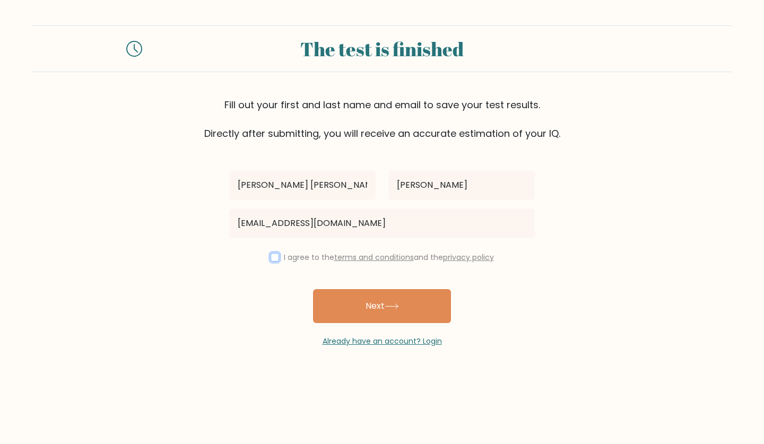
click at [273, 260] on input "checkbox" at bounding box center [275, 257] width 8 height 8
checkbox input "true"
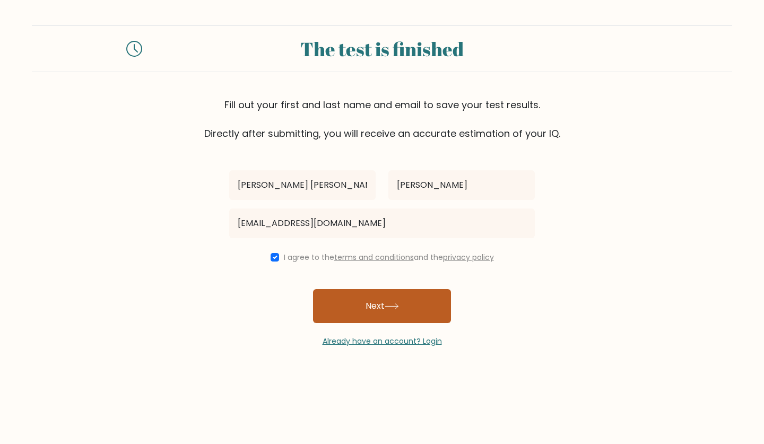
click at [358, 305] on button "Next" at bounding box center [382, 306] width 138 height 34
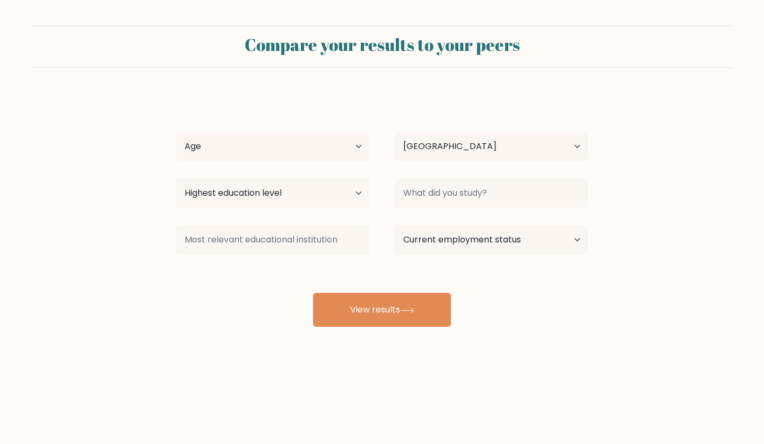
select select "PH"
click at [352, 144] on select "Age Under 18 years old 18-24 years old 25-34 years old 35-44 years old 45-54 ye…" at bounding box center [272, 147] width 193 height 30
select select "18_24"
click at [176, 132] on select "Age Under 18 years old 18-24 years old 25-34 years old 35-44 years old 45-54 ye…" at bounding box center [272, 147] width 193 height 30
click at [324, 199] on select "Highest education level No schooling Primary Lower Secondary Upper Secondary Oc…" at bounding box center [272, 193] width 193 height 30
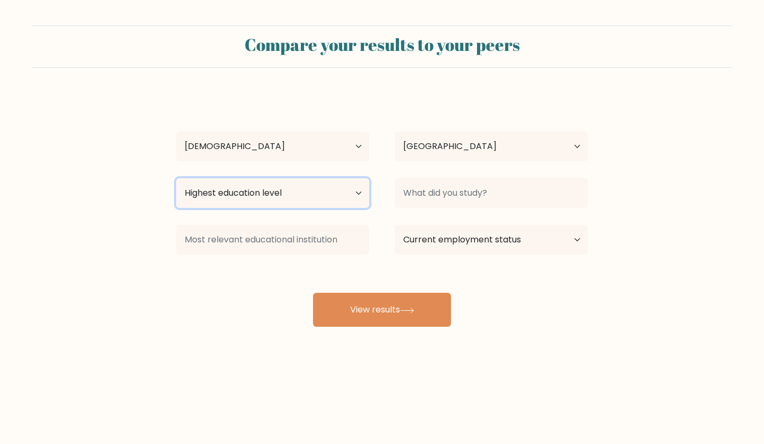
select select "bachelors_degree"
click at [176, 178] on select "Highest education level No schooling Primary Lower Secondary Upper Secondary Oc…" at bounding box center [272, 193] width 193 height 30
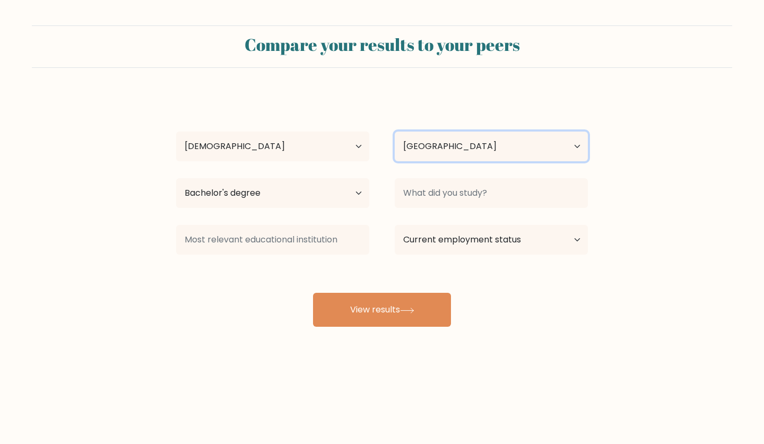
click at [519, 148] on select "Country Afghanistan Albania Algeria American Samoa Andorra Angola Anguilla Anta…" at bounding box center [491, 147] width 193 height 30
click at [479, 150] on select "Country Afghanistan Albania Algeria American Samoa Andorra Angola Anguilla Anta…" at bounding box center [491, 147] width 193 height 30
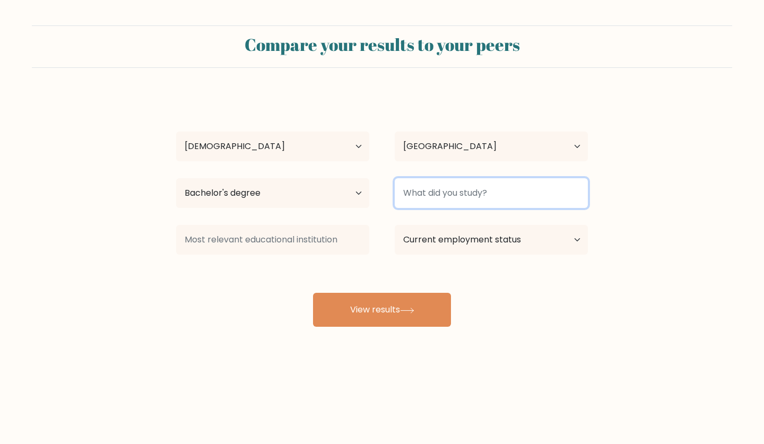
click at [437, 197] on input at bounding box center [491, 193] width 193 height 30
type input "t"
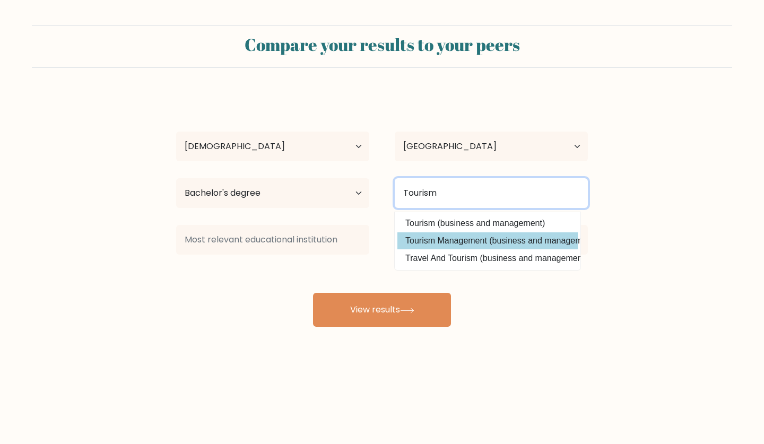
type input "Tourism"
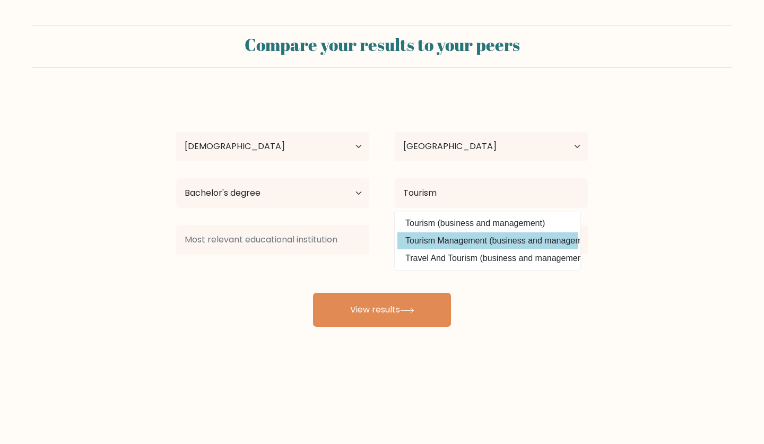
click at [442, 239] on div "Trisha Elaine Contreras Age Under 18 years old 18-24 years old 25-34 years old …" at bounding box center [382, 210] width 425 height 234
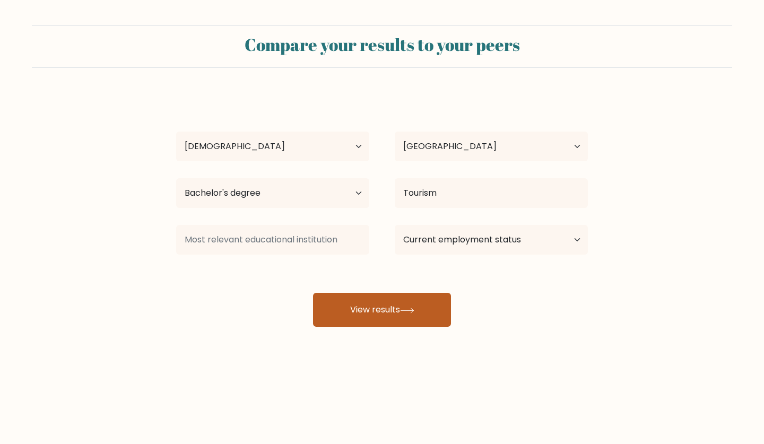
click at [399, 313] on button "View results" at bounding box center [382, 310] width 138 height 34
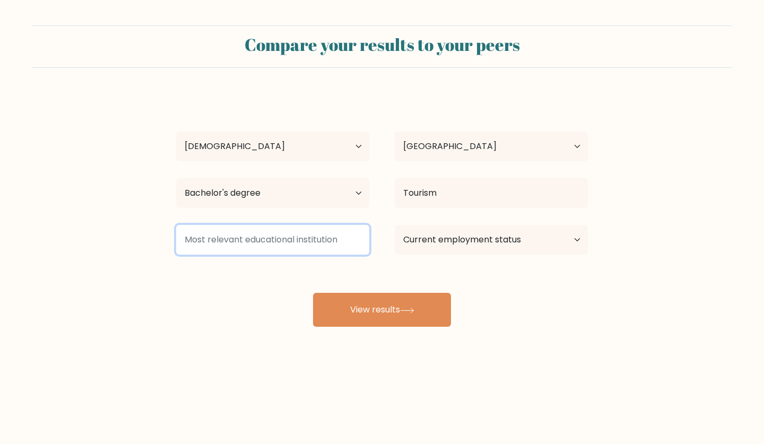
click at [278, 240] on input at bounding box center [272, 240] width 193 height 30
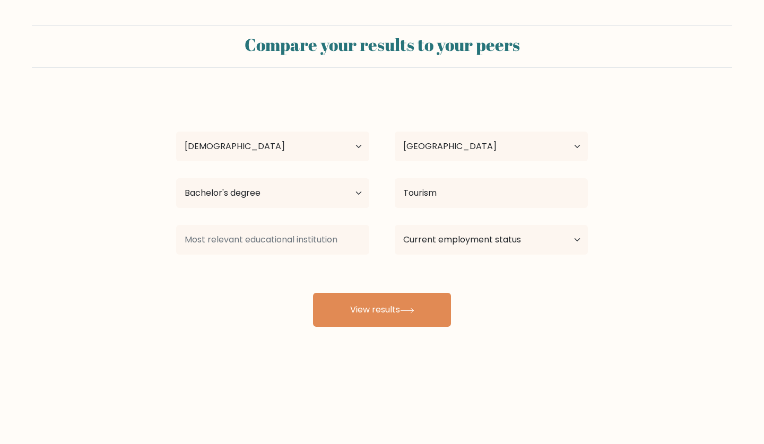
click at [148, 354] on div "Compare your results to your peers Trisha Elaine Contreras Age Under 18 years o…" at bounding box center [382, 201] width 764 height 402
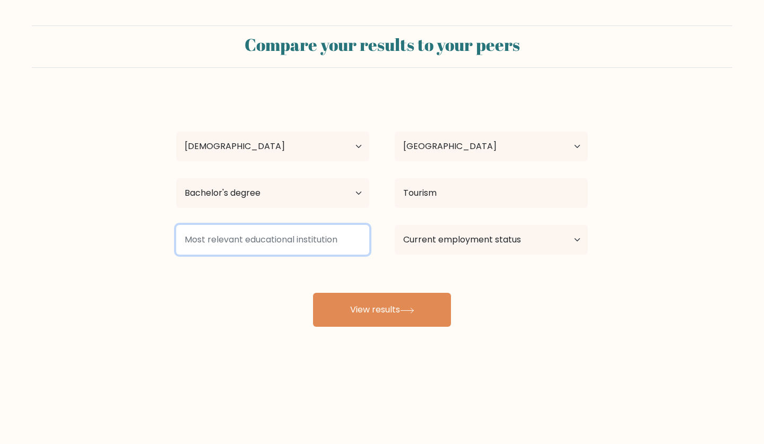
click at [272, 242] on input at bounding box center [272, 240] width 193 height 30
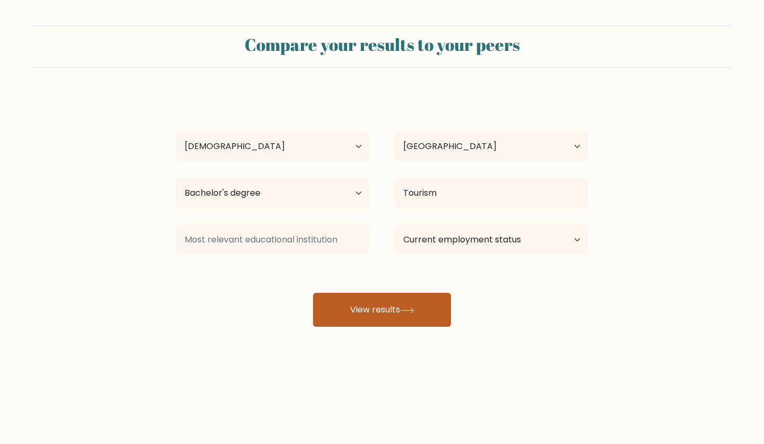
click at [361, 315] on button "View results" at bounding box center [382, 310] width 138 height 34
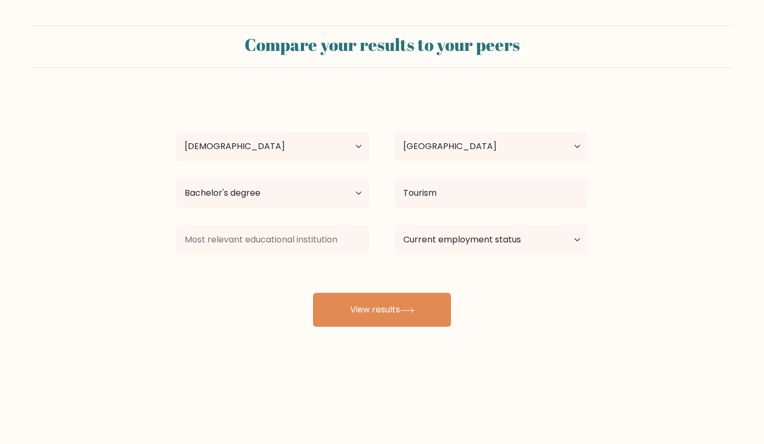
click at [217, 329] on div "Compare your results to your peers Trisha Elaine Contreras Age Under 18 years o…" at bounding box center [382, 201] width 764 height 402
click at [460, 250] on select "Current employment status Employed Student Retired Other / prefer not to answer" at bounding box center [491, 240] width 193 height 30
select select "other"
click at [395, 225] on select "Current employment status Employed Student Retired Other / prefer not to answer" at bounding box center [491, 240] width 193 height 30
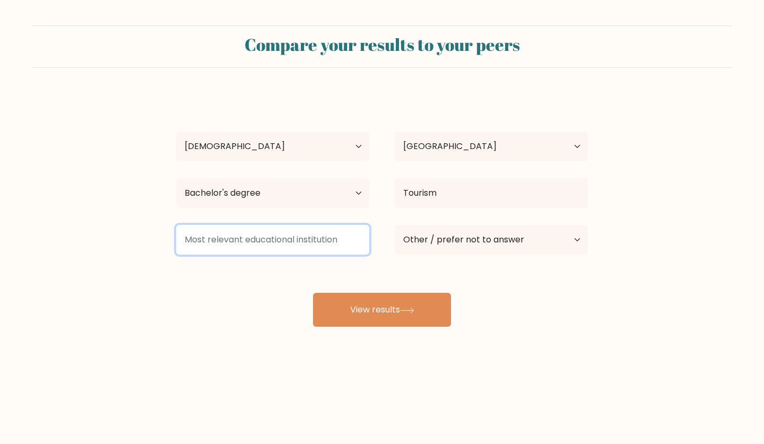
click at [258, 247] on input at bounding box center [272, 240] width 193 height 30
drag, startPoint x: 186, startPoint y: 242, endPoint x: 286, endPoint y: 240, distance: 99.8
click at [286, 240] on input at bounding box center [272, 240] width 193 height 30
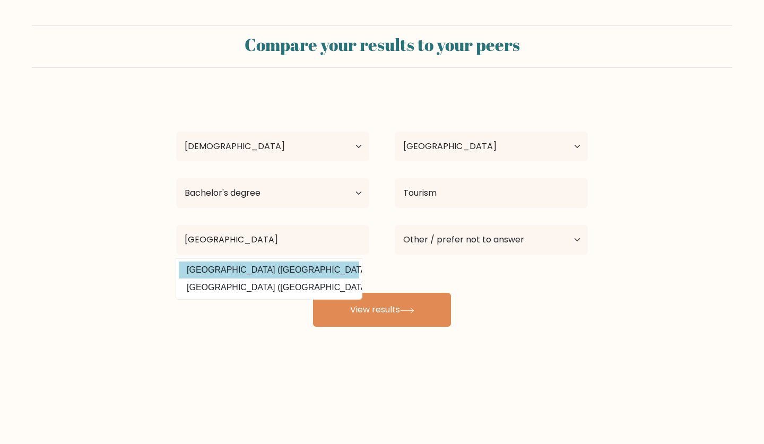
click at [231, 267] on div "Trisha Elaine Contreras Age Under 18 years old 18-24 years old 25-34 years old …" at bounding box center [382, 210] width 425 height 234
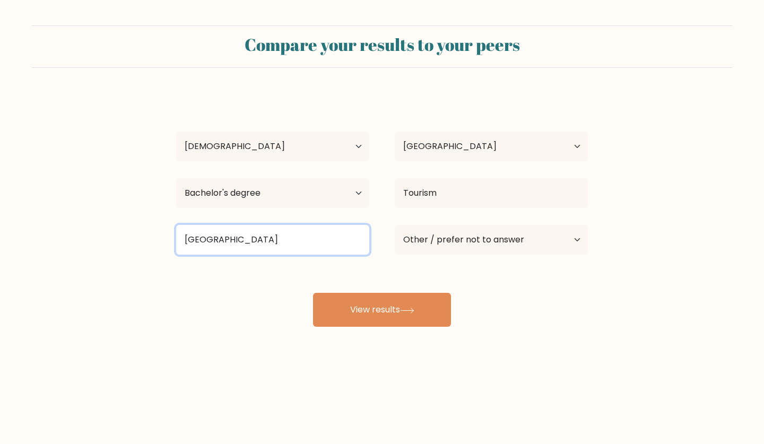
click at [277, 252] on input "Batanga" at bounding box center [272, 240] width 193 height 30
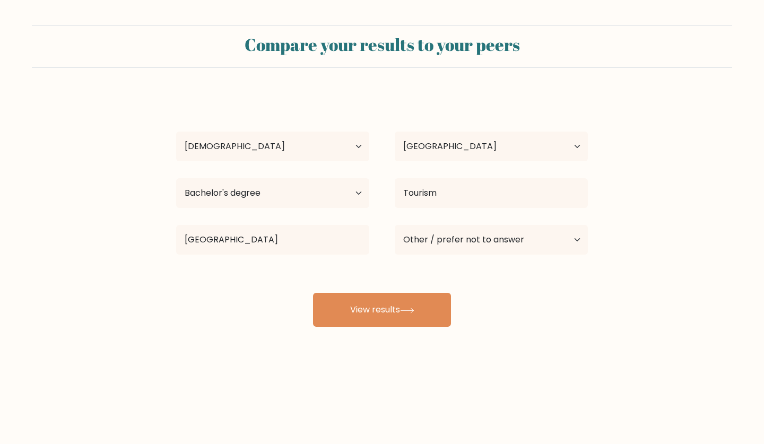
click at [293, 273] on div "Trisha Elaine Contreras Age Under 18 years old 18-24 years old 25-34 years old …" at bounding box center [382, 210] width 425 height 234
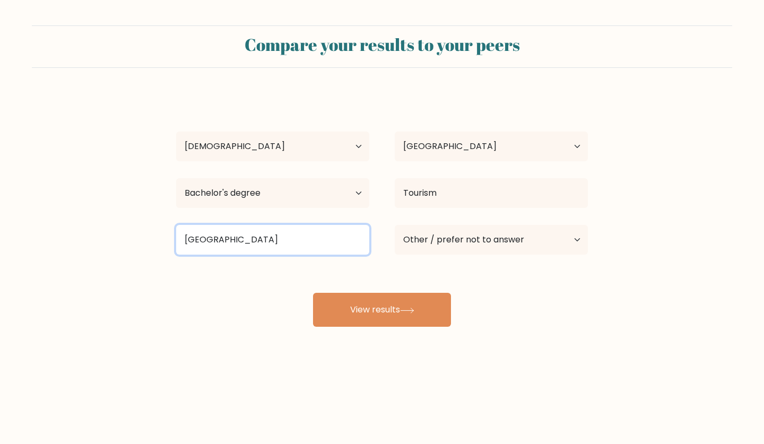
click at [290, 247] on input "Batangas" at bounding box center [272, 240] width 193 height 30
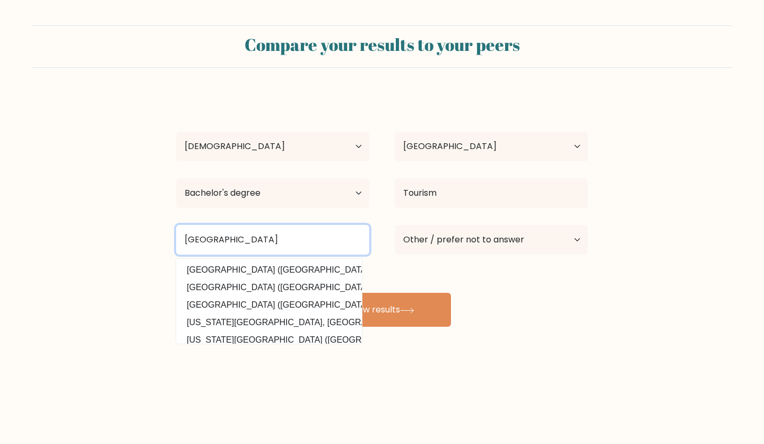
type input "Batangas State University"
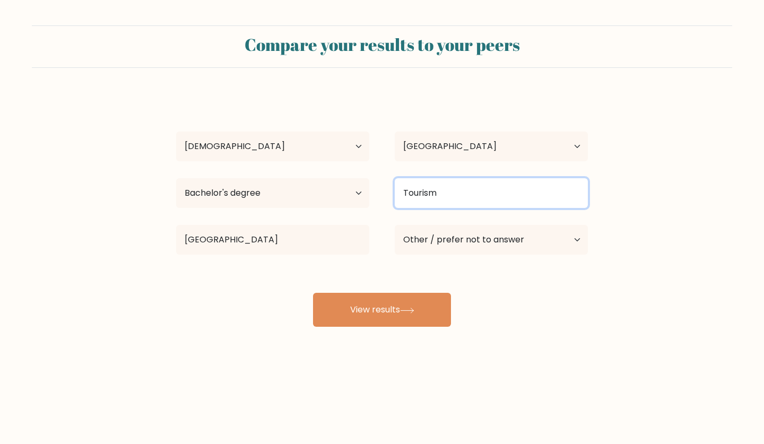
click at [448, 197] on input "Tourism" at bounding box center [491, 193] width 193 height 30
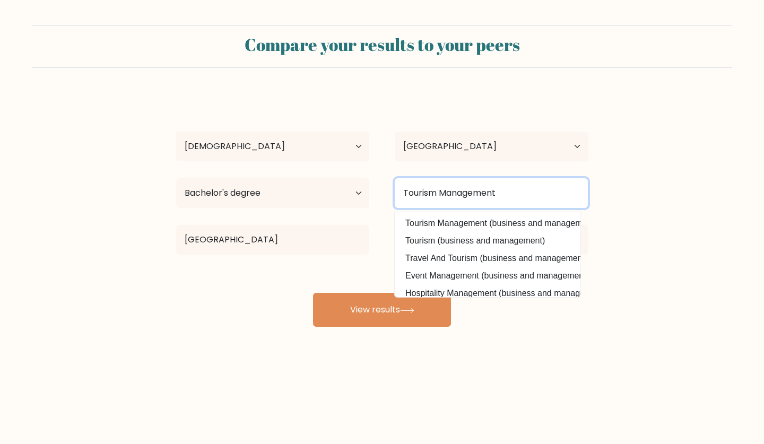
type input "Tourism Management"
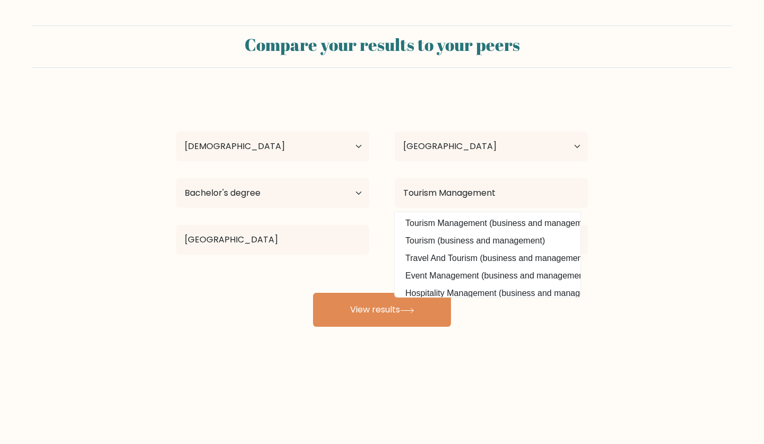
click at [214, 320] on div "Trisha Elaine Contreras Age Under 18 years old 18-24 years old 25-34 years old …" at bounding box center [382, 210] width 425 height 234
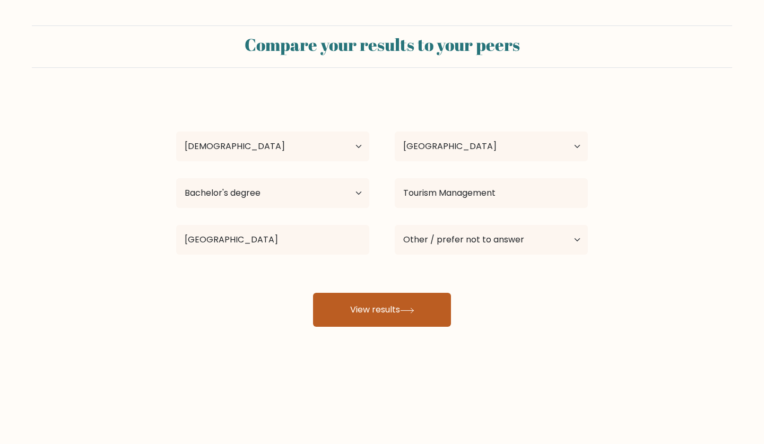
click at [340, 311] on button "View results" at bounding box center [382, 310] width 138 height 34
